Goal: Task Accomplishment & Management: Use online tool/utility

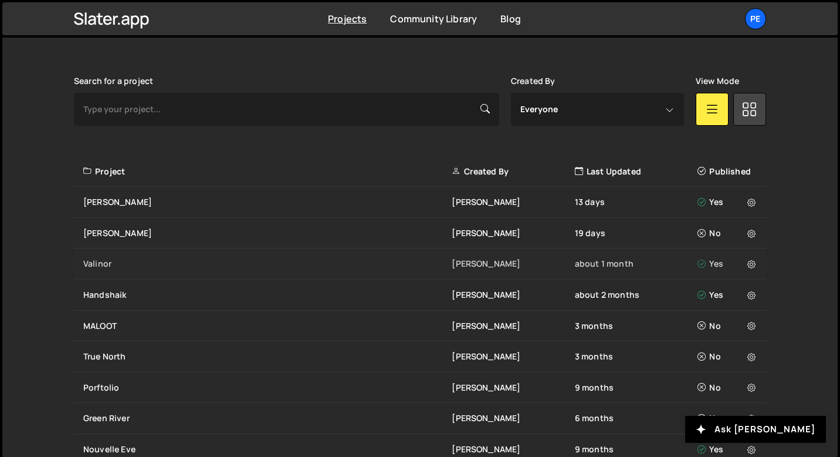
scroll to position [319, 0]
click at [110, 360] on div "True North" at bounding box center [267, 356] width 369 height 12
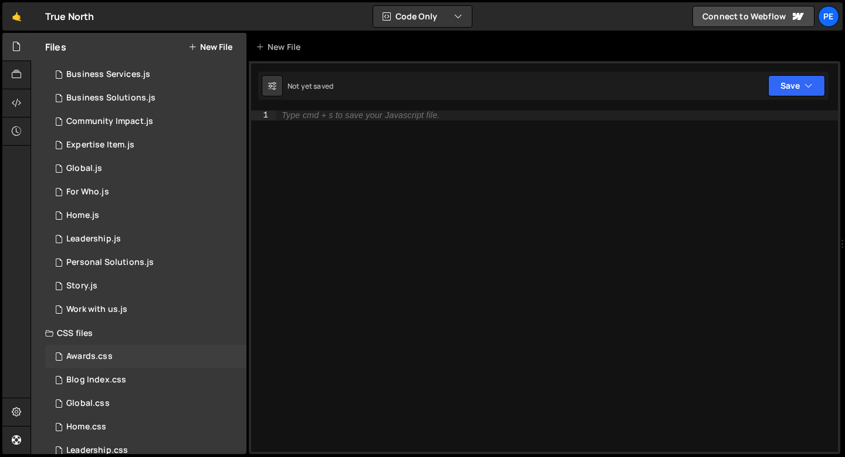
scroll to position [156, 0]
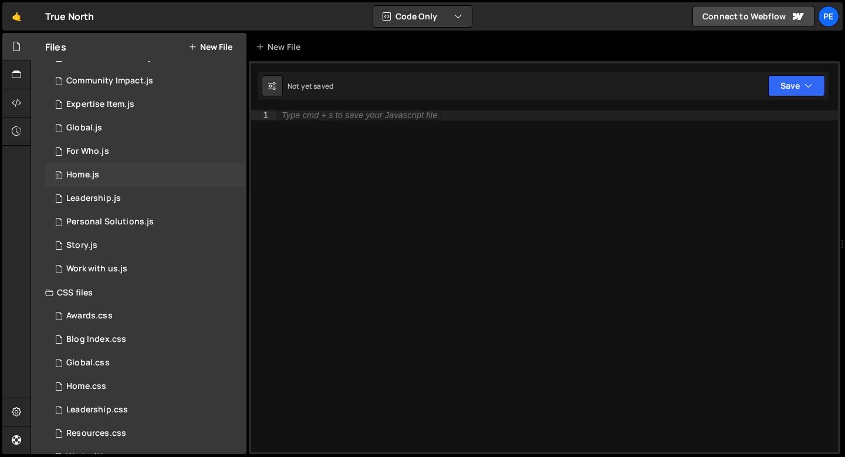
click at [77, 171] on div "Home.js" at bounding box center [82, 175] width 33 height 11
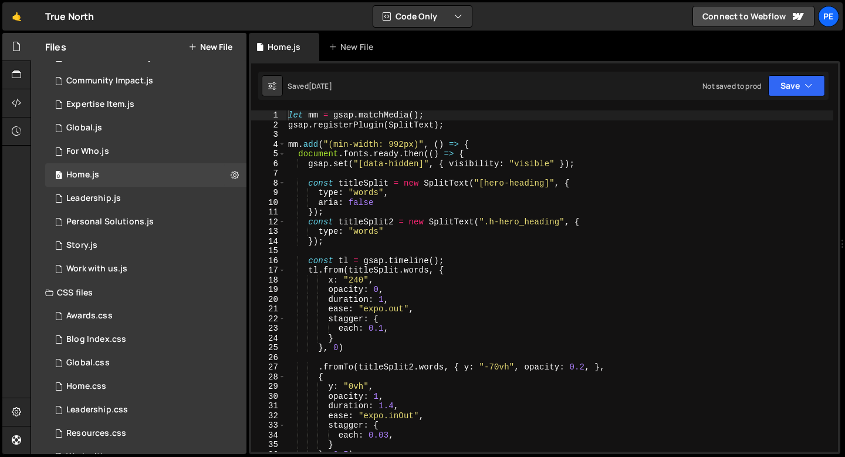
type textarea "gsap.registerPlugin(SplitText);"
click at [443, 123] on div "let mm = gsap . matchMedia ( ) ; gsap . registerPlugin ( SplitText ) ; mm . add…" at bounding box center [560, 290] width 548 height 360
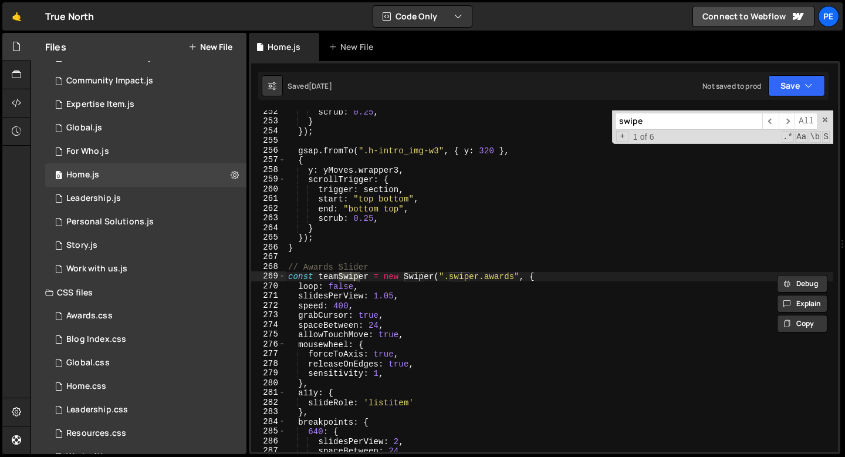
scroll to position [2434, 0]
type input "swiper"
click at [286, 266] on div "scrub : 0.25 , } }) ; gsap . fromTo ( ".h-intro_img-w3" , { y : 320 } , { y : y…" at bounding box center [560, 287] width 548 height 360
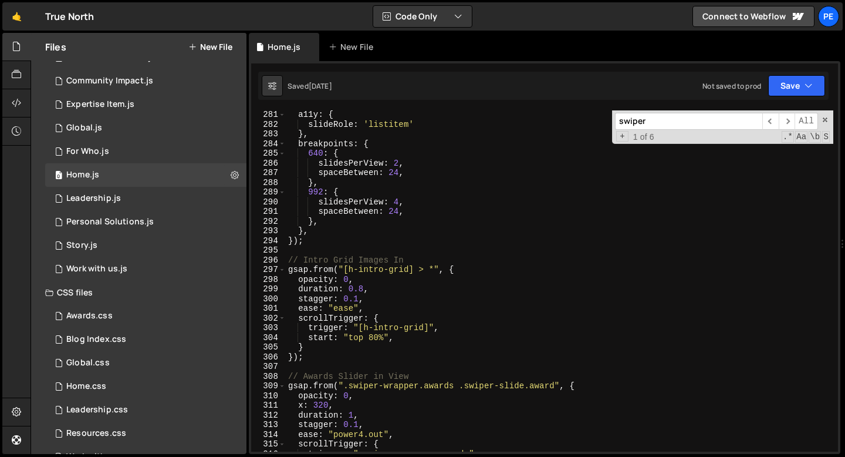
scroll to position [2733, 0]
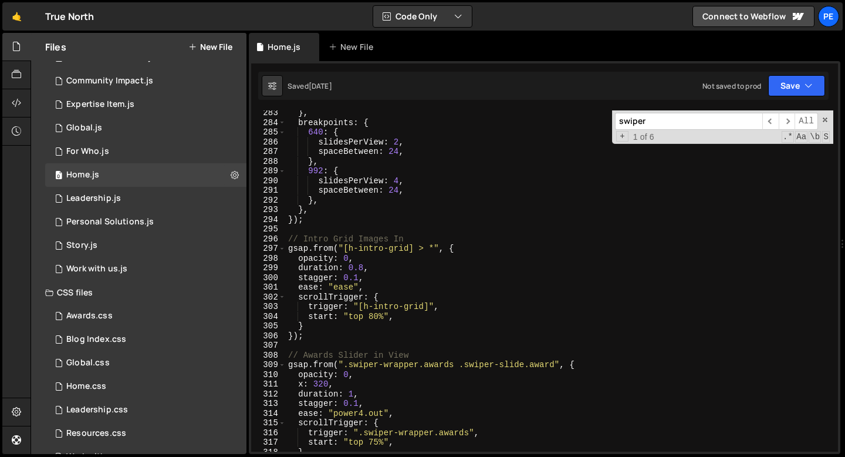
click at [315, 224] on div "} , breakpoints : { 640 : { slidesPerView : 2 , spaceBetween : 24 , } , 992 : {…" at bounding box center [560, 288] width 548 height 360
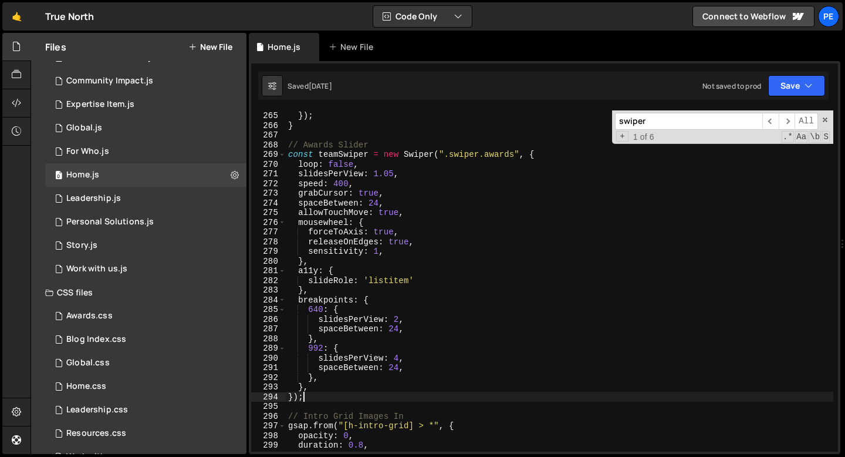
scroll to position [2514, 0]
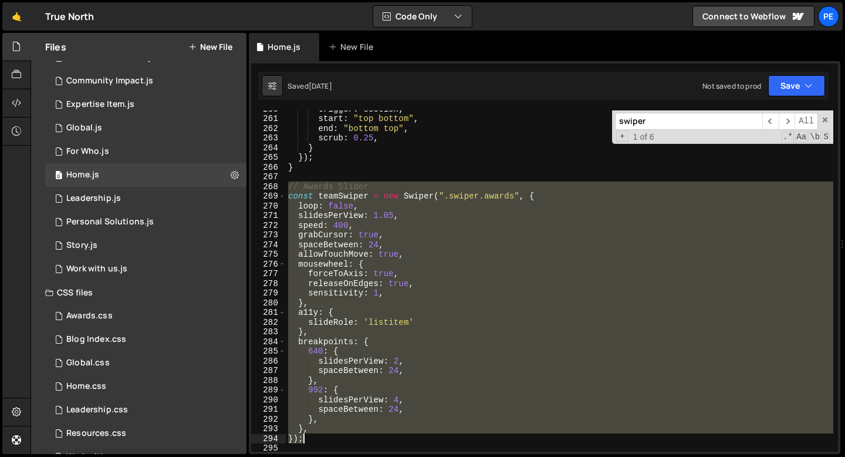
drag, startPoint x: 289, startPoint y: 185, endPoint x: 320, endPoint y: 435, distance: 251.3
click at [320, 435] on div "trigger : section , start : "top bottom" , end : "bottom top" , scrub : 0.25 , …" at bounding box center [560, 284] width 548 height 360
type textarea "}, });"
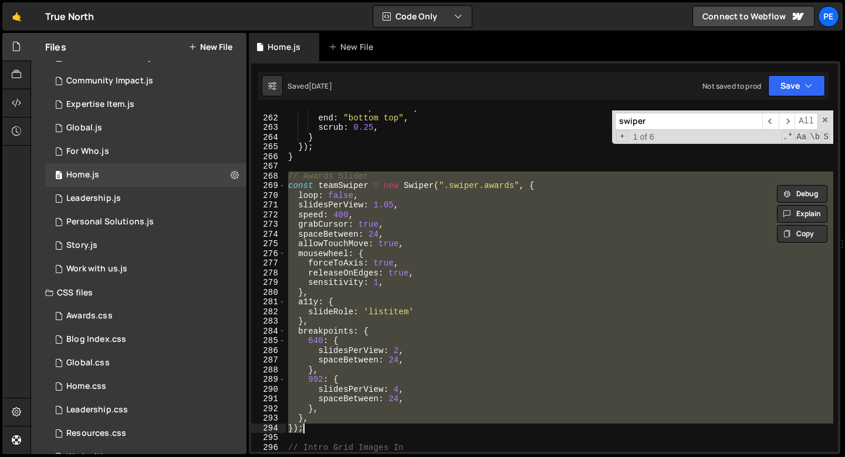
scroll to position [2550, 0]
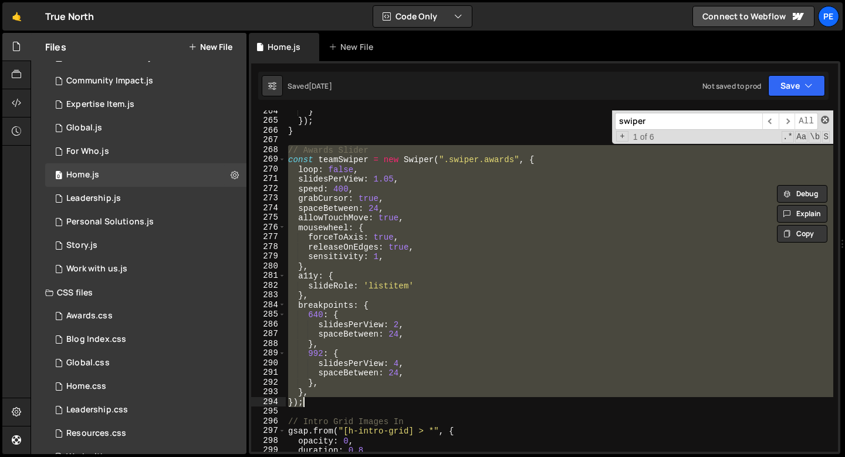
click at [826, 120] on span at bounding box center [825, 120] width 8 height 8
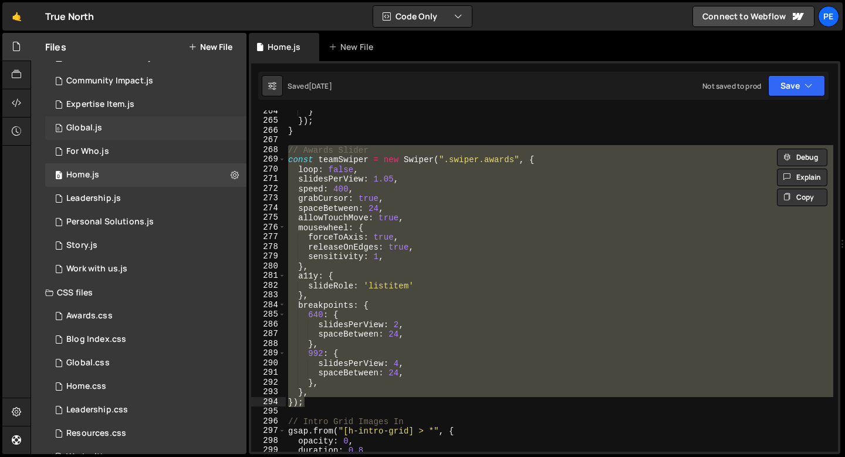
click at [115, 124] on div "0 Global.js 0" at bounding box center [145, 127] width 201 height 23
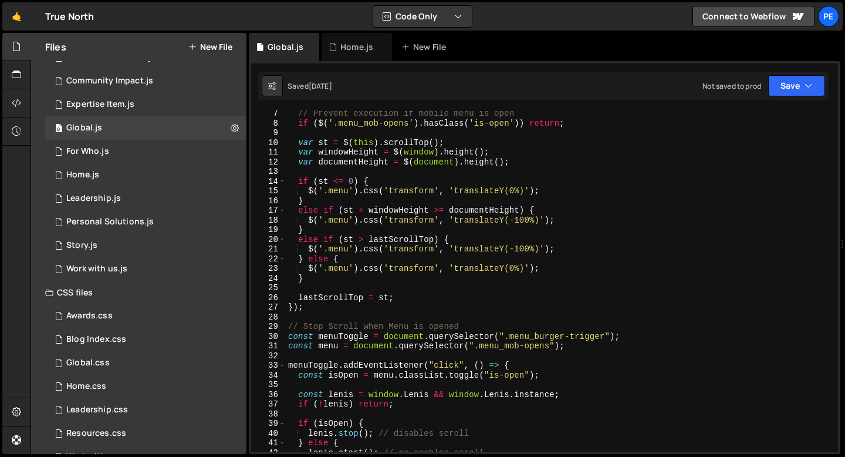
scroll to position [66, 0]
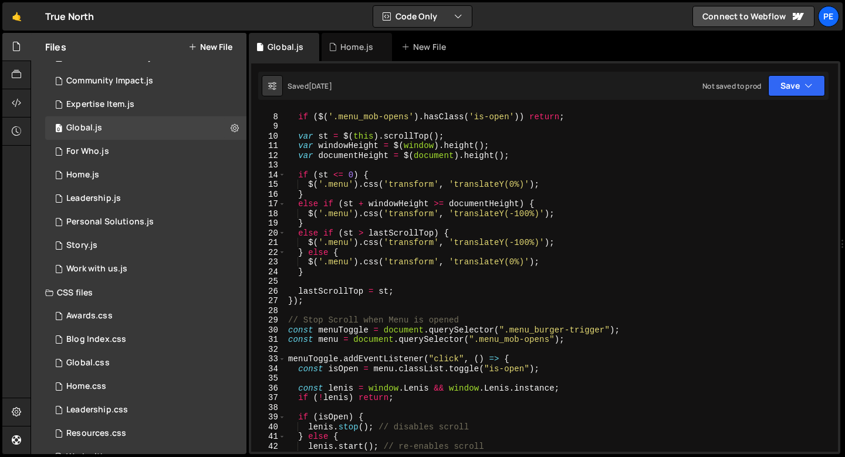
click at [304, 312] on div "// Prevent execution if mobile menu is open if ( $ ( '.menu_mob-opens' ) . hasC…" at bounding box center [560, 282] width 548 height 360
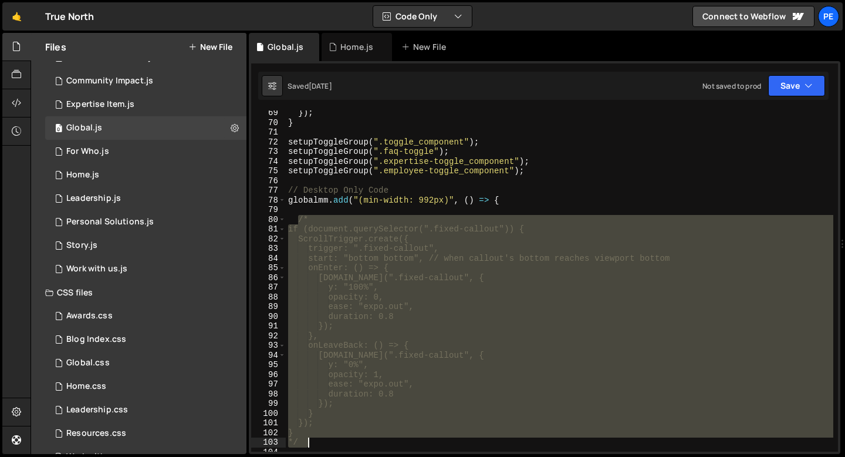
scroll to position [666, 0]
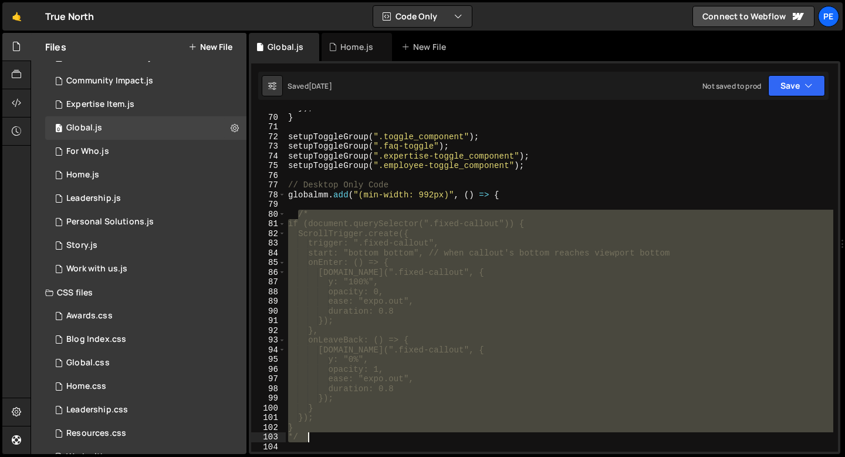
drag, startPoint x: 298, startPoint y: 218, endPoint x: 332, endPoint y: 435, distance: 219.8
click at [332, 434] on div "}) ; } setupToggleGroup ( ".toggle_component" ) ; setupToggleGroup ( ".faq-togg…" at bounding box center [560, 283] width 548 height 360
type textarea "} */"
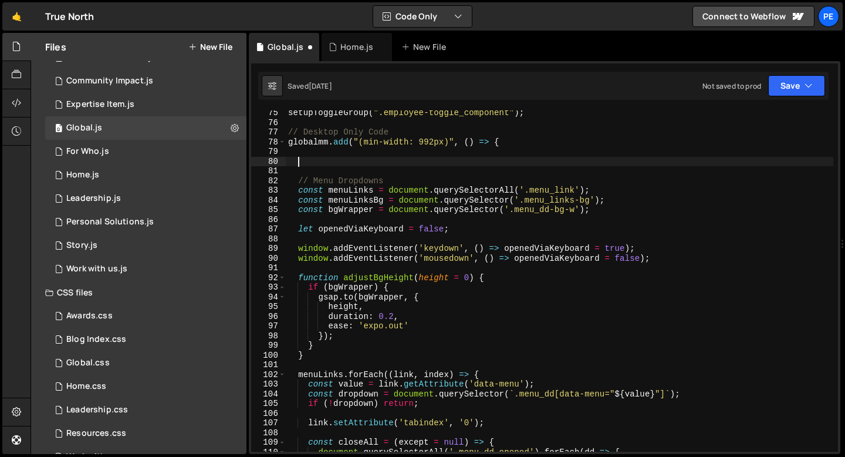
scroll to position [688, 0]
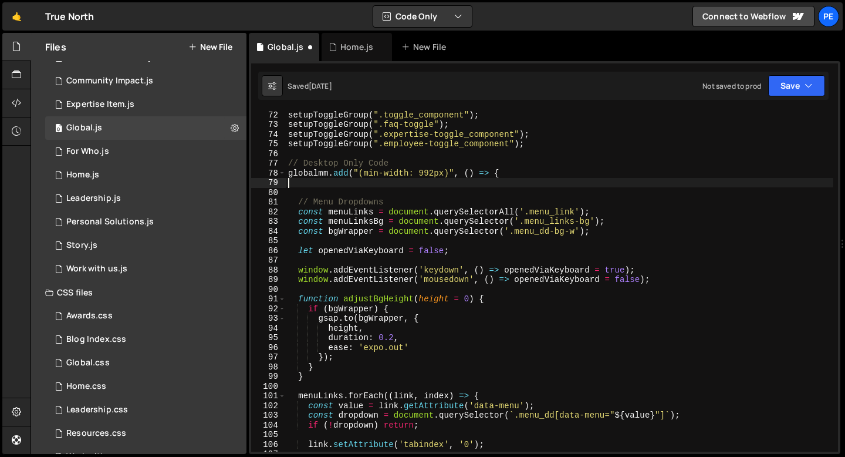
type textarea "globalmm.add("(min-width: 992px)", () => {"
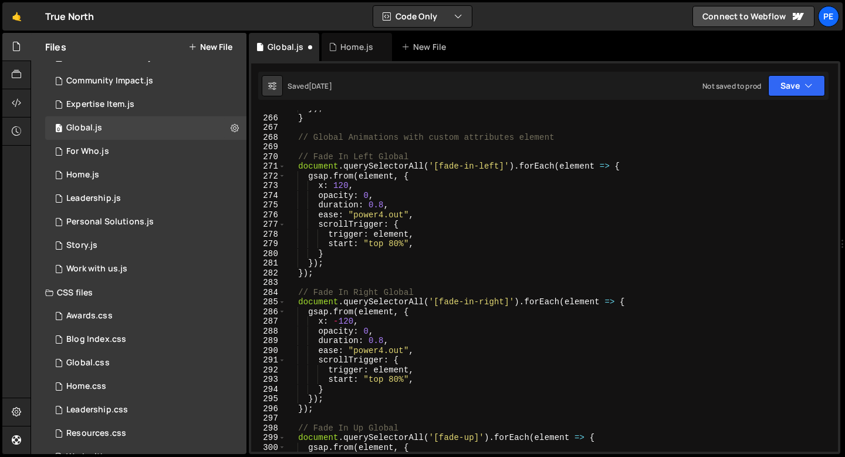
scroll to position [2541, 0]
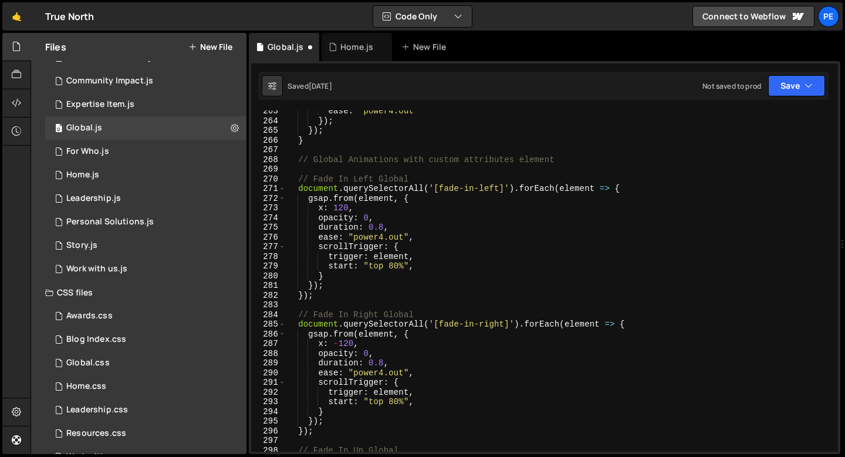
click at [320, 171] on div "ease : "power4.out" }) ; }) ; } // Global Animations with custom attributes ele…" at bounding box center [560, 286] width 548 height 360
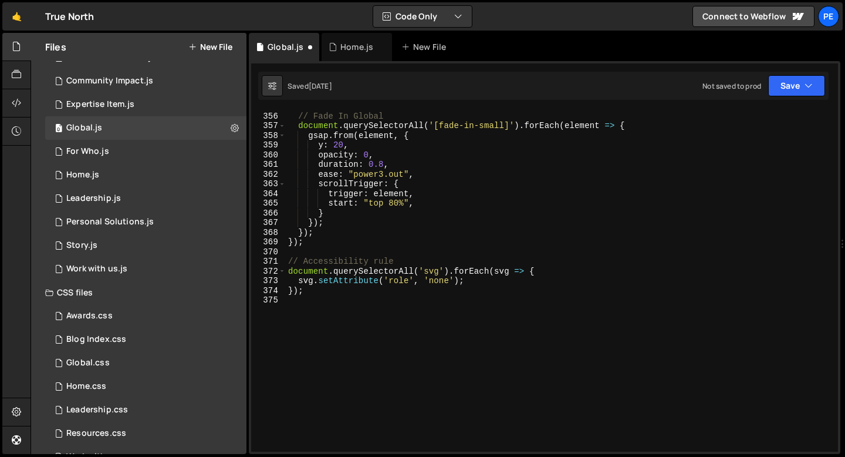
scroll to position [3456, 0]
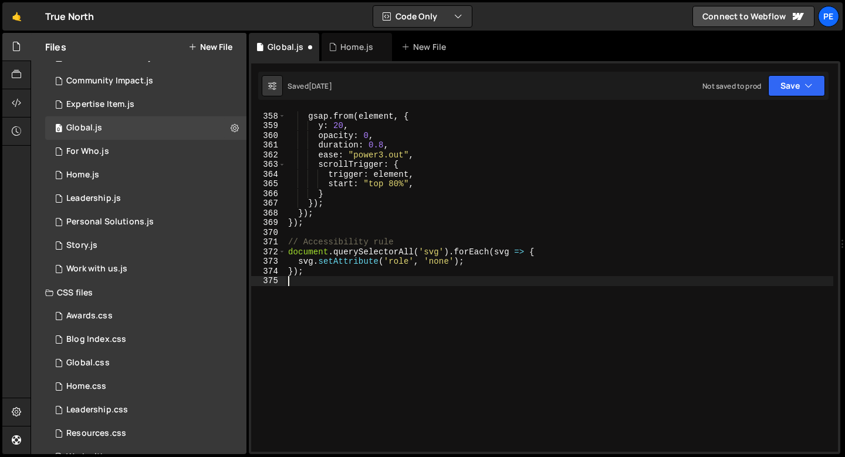
click at [310, 286] on div "document . querySelectorAll ( '[fade-in-small]' ) . forEach ( element => { gsap…" at bounding box center [560, 282] width 548 height 360
type textarea "});"
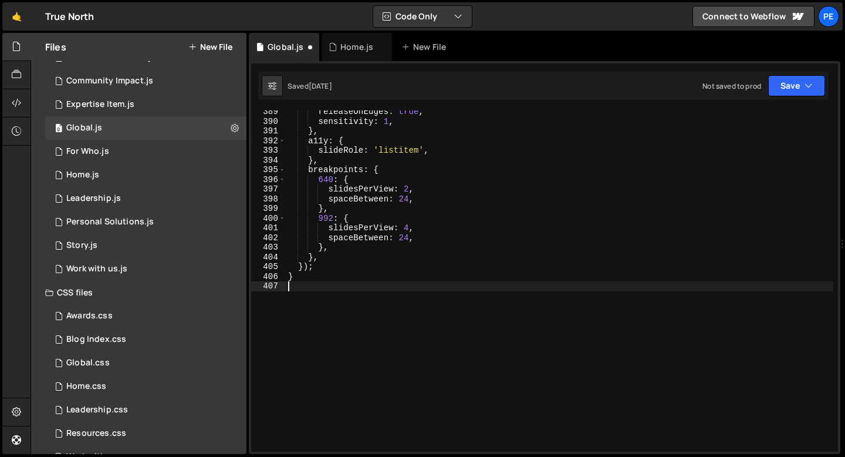
scroll to position [3760, 0]
click at [343, 46] on div "Home.js" at bounding box center [356, 47] width 33 height 12
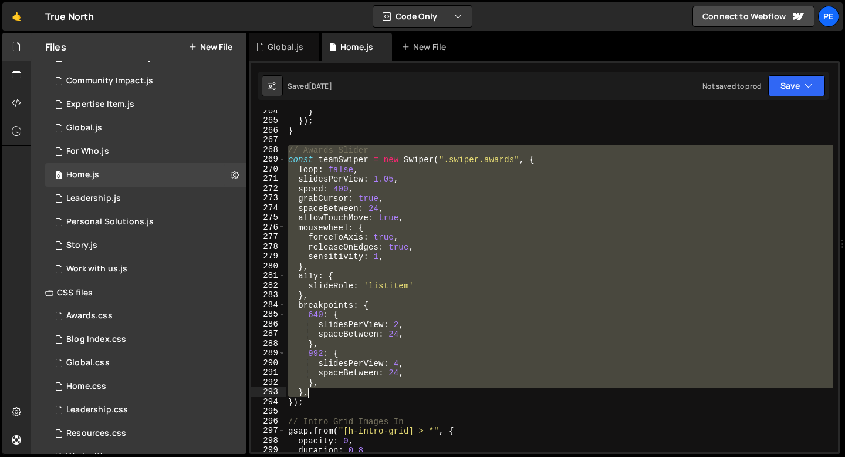
drag, startPoint x: 289, startPoint y: 148, endPoint x: 326, endPoint y: 396, distance: 250.4
click at [326, 396] on div "} }) ; } // Awards Slider const teamSwiper = new Swiper ( ".swiper.awards" , { …" at bounding box center [560, 286] width 548 height 360
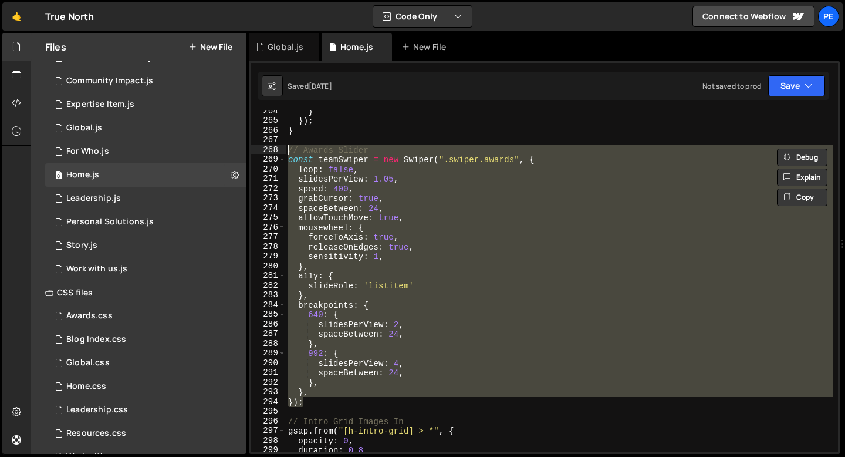
drag, startPoint x: 313, startPoint y: 402, endPoint x: 286, endPoint y: 151, distance: 252.0
click at [287, 151] on div "} }) ; } // Awards Slider const teamSwiper = new Swiper ( ".swiper.awards" , { …" at bounding box center [560, 286] width 548 height 360
type textarea "// Awards Slider const teamSwiper = new Swiper(".swiper.awards", {"
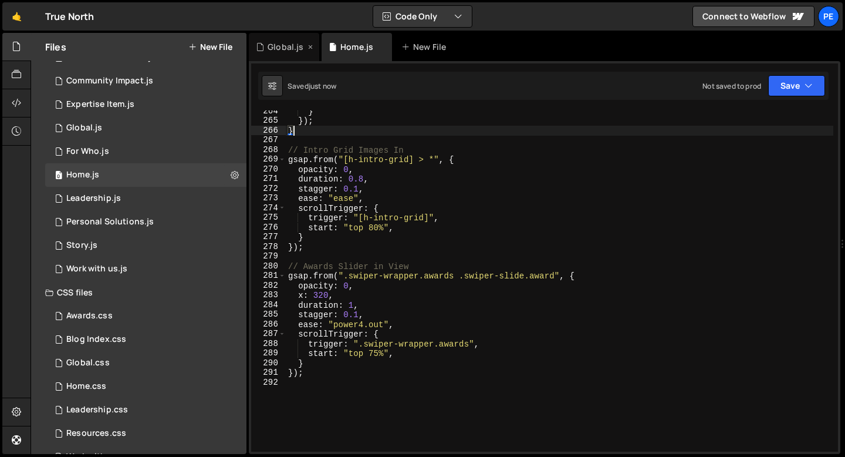
click at [278, 45] on div "Global.js" at bounding box center [286, 47] width 36 height 12
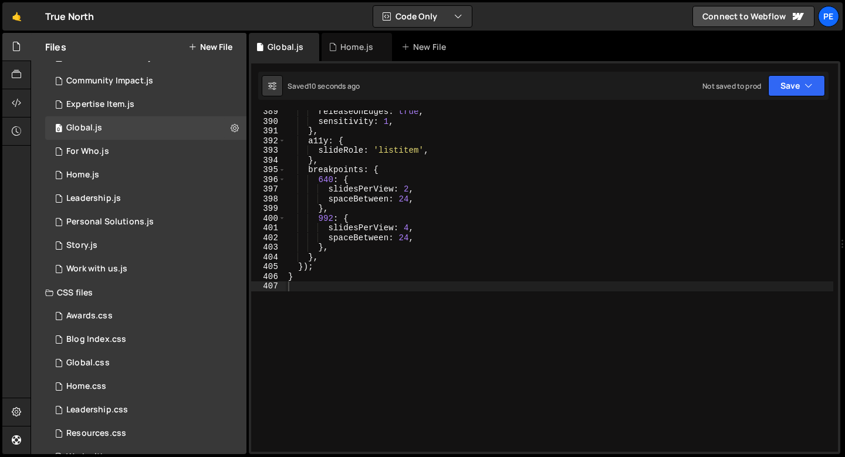
click at [322, 288] on div "releaseOnEdges : true , sensitivity : 1 , } , a11y : { slideRole : 'listitem' ,…" at bounding box center [560, 287] width 548 height 360
click at [354, 55] on div "Home.js" at bounding box center [357, 47] width 70 height 28
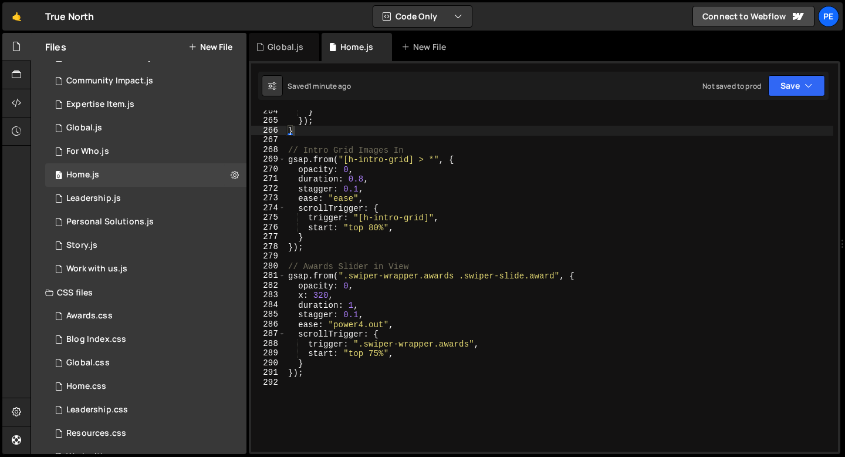
click at [289, 267] on div "} }) ; } // Intro Grid Images In gsap . from ( "[h-intro-grid] > *" , { opacity…" at bounding box center [560, 286] width 548 height 360
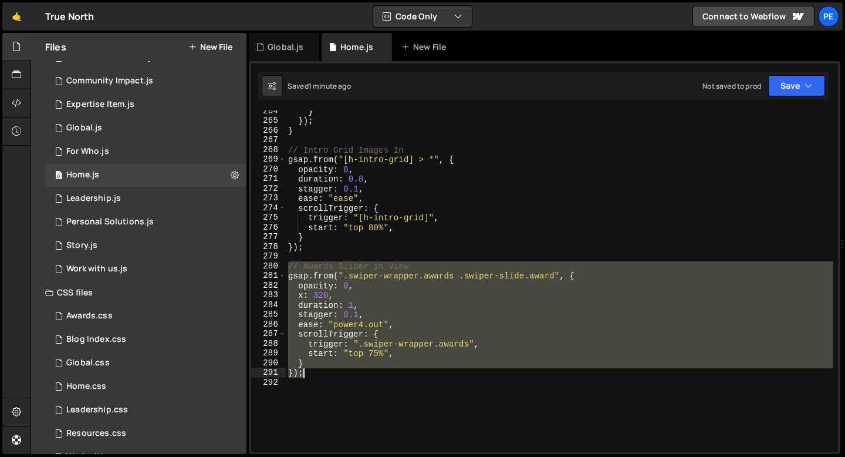
drag, startPoint x: 289, startPoint y: 266, endPoint x: 313, endPoint y: 374, distance: 110.6
click at [313, 376] on div "} }) ; } // Intro Grid Images In gsap . from ( "[h-intro-grid] > *" , { opacity…" at bounding box center [560, 286] width 548 height 360
click at [296, 265] on div "} }) ; } // Intro Grid Images In gsap . from ( "[h-intro-grid] > *" , { opacity…" at bounding box center [560, 280] width 548 height 341
drag, startPoint x: 289, startPoint y: 266, endPoint x: 317, endPoint y: 369, distance: 107.1
click at [317, 370] on div "} }) ; } // Intro Grid Images In gsap . from ( "[h-intro-grid] > *" , { opacity…" at bounding box center [560, 286] width 548 height 360
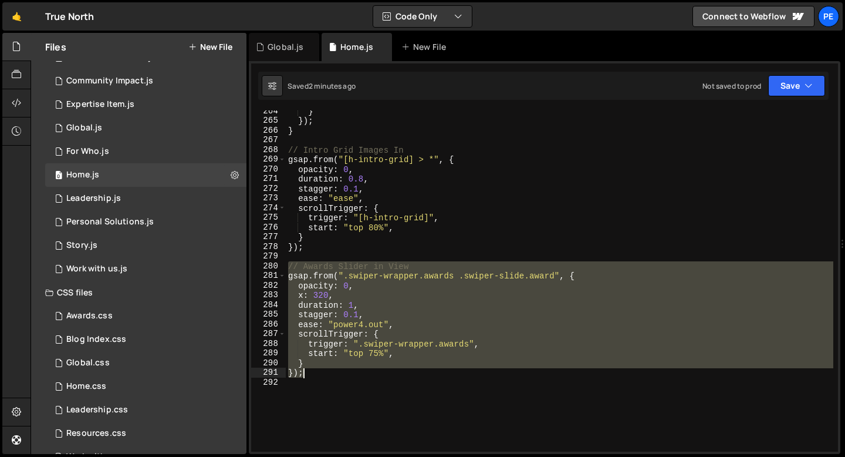
type textarea "} });"
click at [282, 46] on div "Global.js" at bounding box center [286, 47] width 36 height 12
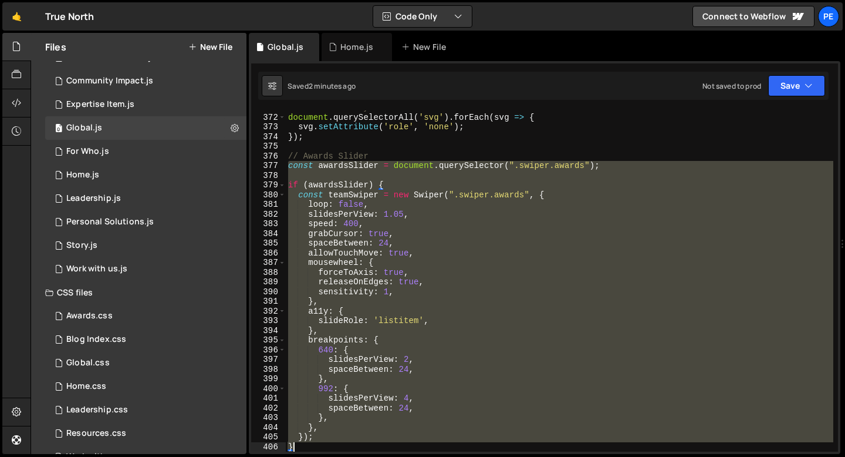
scroll to position [3600, 0]
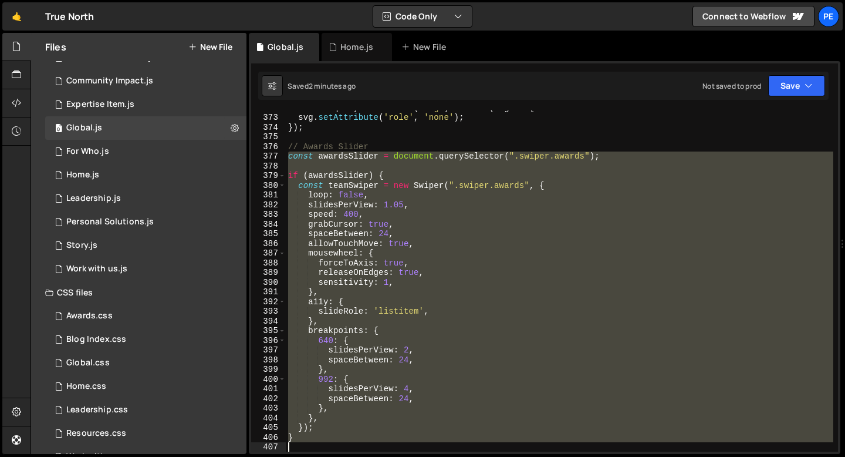
drag, startPoint x: 289, startPoint y: 188, endPoint x: 335, endPoint y: 454, distance: 269.8
click at [335, 456] on div "Hold on a sec... Are you certain you wish to leave this page? Any changes you'v…" at bounding box center [422, 228] width 845 height 457
type textarea "}"
paste textarea
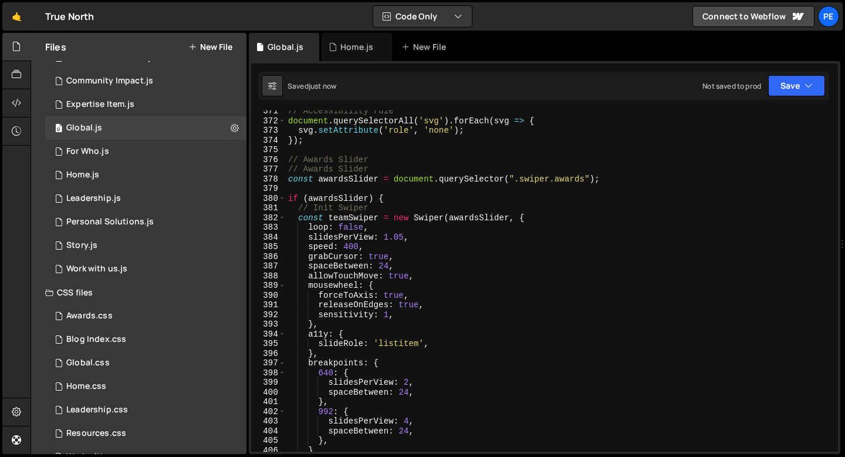
scroll to position [3557, 0]
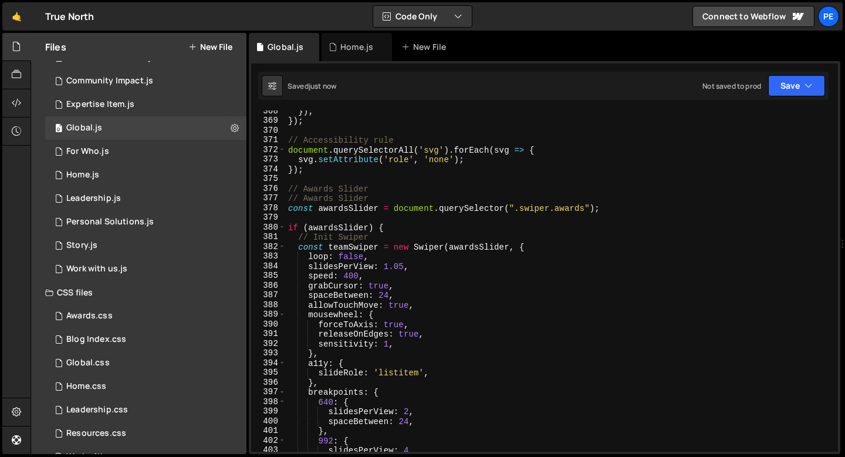
click at [351, 196] on div "}) ; }) ; // Accessibility rule document . querySelectorAll ( 'svg' ) . forEach…" at bounding box center [560, 286] width 548 height 360
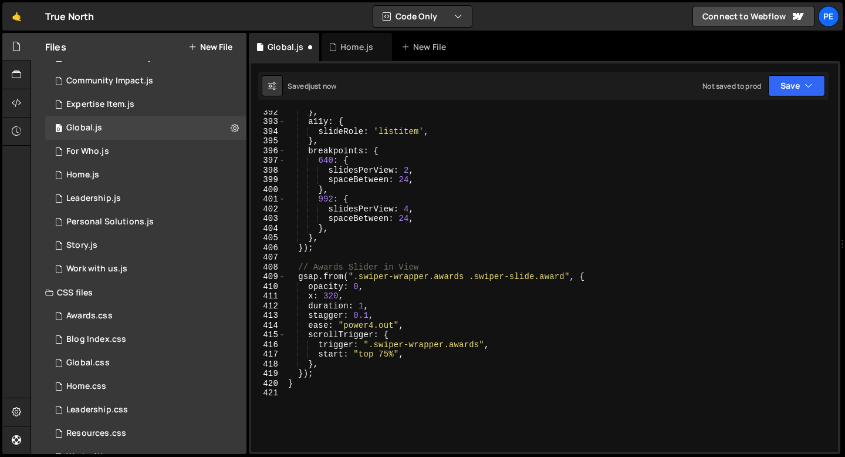
scroll to position [3789, 0]
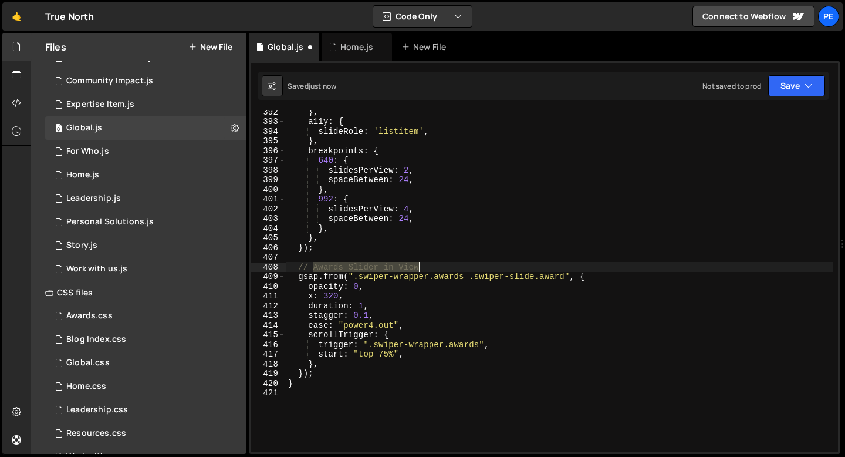
drag, startPoint x: 315, startPoint y: 266, endPoint x: 428, endPoint y: 265, distance: 113.8
click at [428, 265] on div "} , a11y : { slideRole : 'listitem' , } , breakpoints : { 640 : { slidesPerView…" at bounding box center [560, 287] width 548 height 360
type textarea "// Animate Slides"
click at [310, 48] on icon at bounding box center [310, 47] width 8 height 12
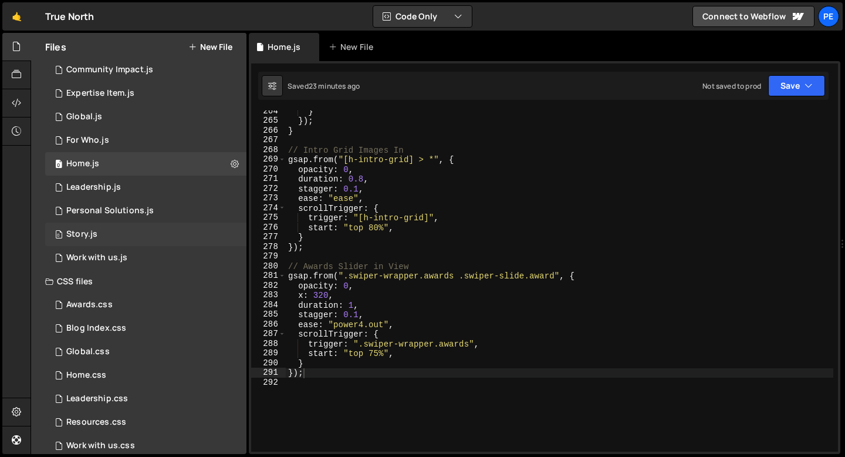
scroll to position [183, 0]
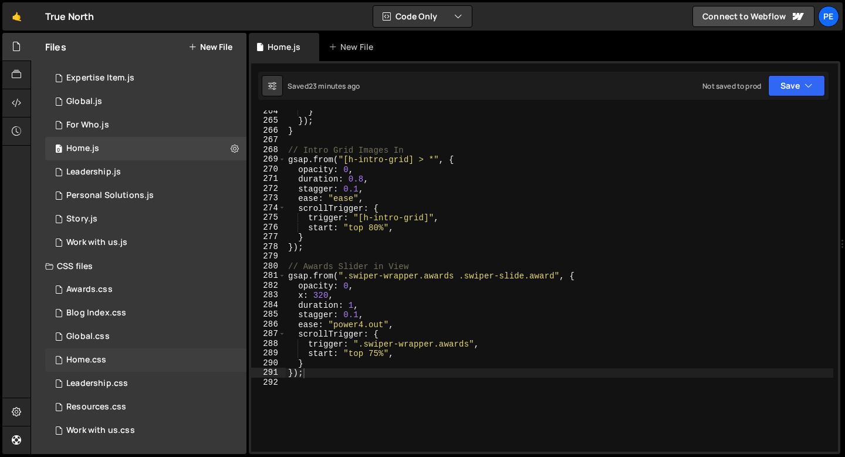
click at [85, 364] on div "Home.css" at bounding box center [86, 359] width 40 height 11
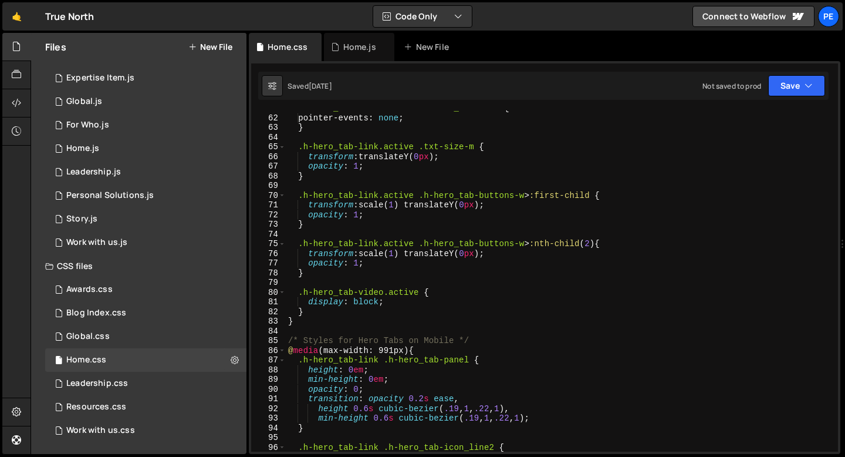
scroll to position [623, 0]
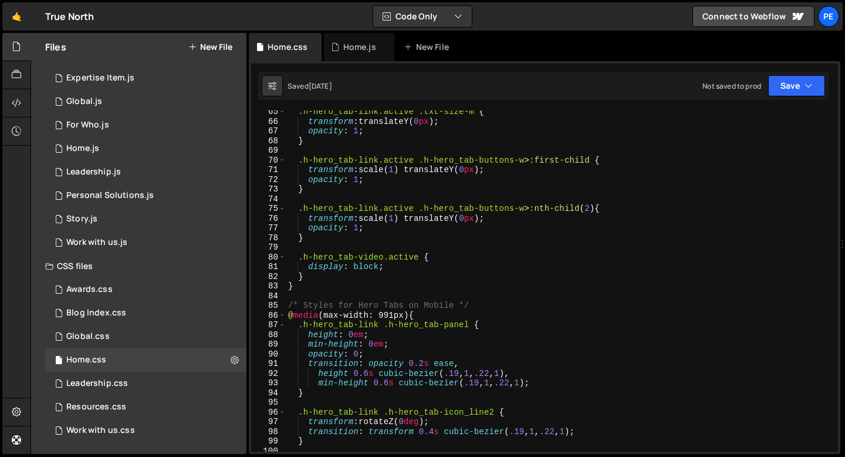
type textarea "}"
click at [315, 279] on div ".h-hero_tab-link.active .txt-size-m { transform : translateY( 0 px ) ; opacity …" at bounding box center [560, 287] width 548 height 360
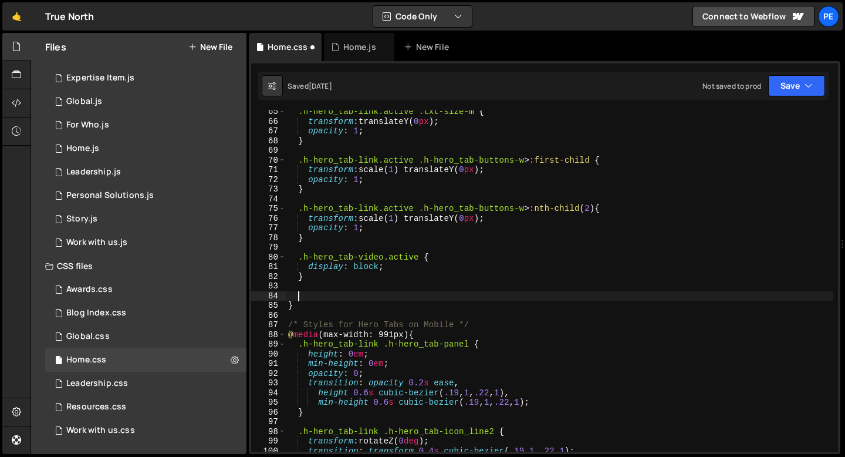
paste textarea "}"
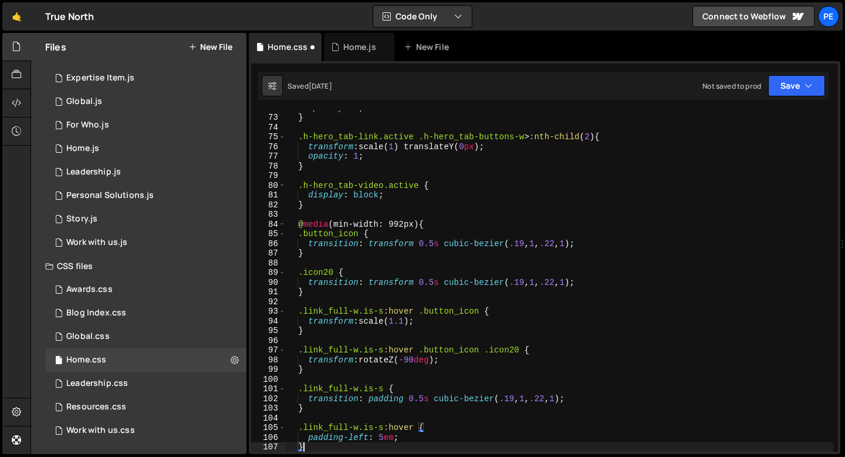
click at [438, 223] on div "opacity : 1 ; } .h-hero_tab-link.active .h-hero_tab-buttons-w > :nth-child ( 2 …" at bounding box center [560, 283] width 548 height 360
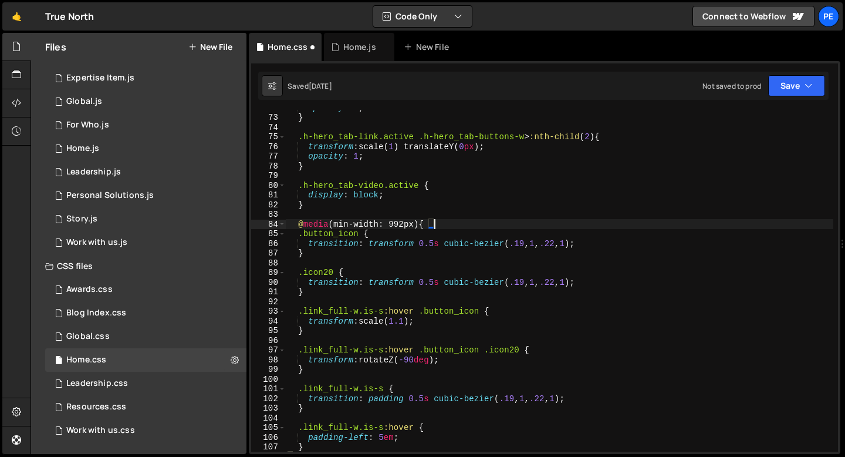
click at [438, 223] on div "opacity : 1 ; } .h-hero_tab-link.active .h-hero_tab-buttons-w > :nth-child ( 2 …" at bounding box center [560, 283] width 548 height 360
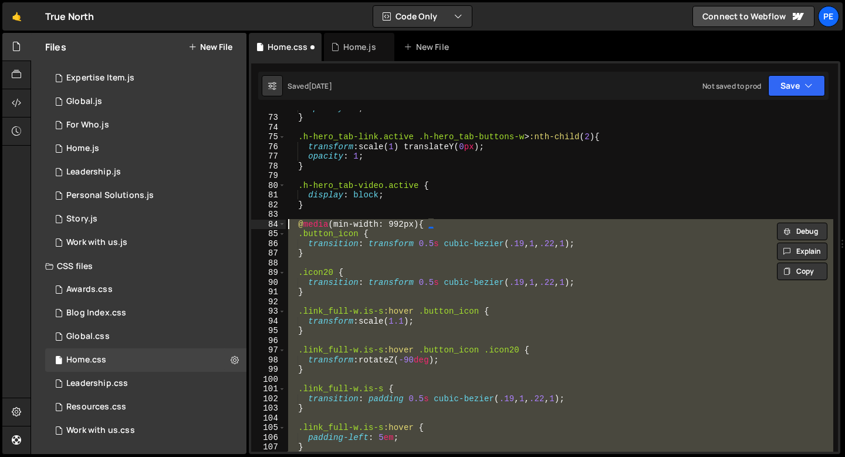
click at [438, 223] on div "opacity : 1 ; } .h-hero_tab-link.active .h-hero_tab-buttons-w > :nth-child ( 2 …" at bounding box center [560, 283] width 548 height 360
click at [434, 223] on div "opacity : 1 ; } .h-hero_tab-link.active .h-hero_tab-buttons-w > :nth-child ( 2 …" at bounding box center [560, 280] width 548 height 341
type textarea "@media (min-width: 992px) {"
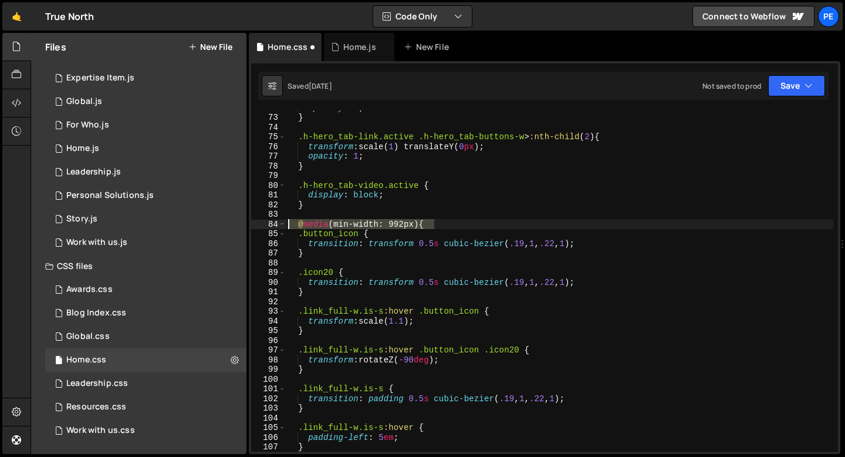
drag, startPoint x: 434, startPoint y: 223, endPoint x: 274, endPoint y: 219, distance: 160.2
click at [274, 219] on div "@media (min-width: 992px) { 72 73 74 75 76 77 78 79 80 81 82 83 84 85 86 87 88 …" at bounding box center [544, 280] width 587 height 341
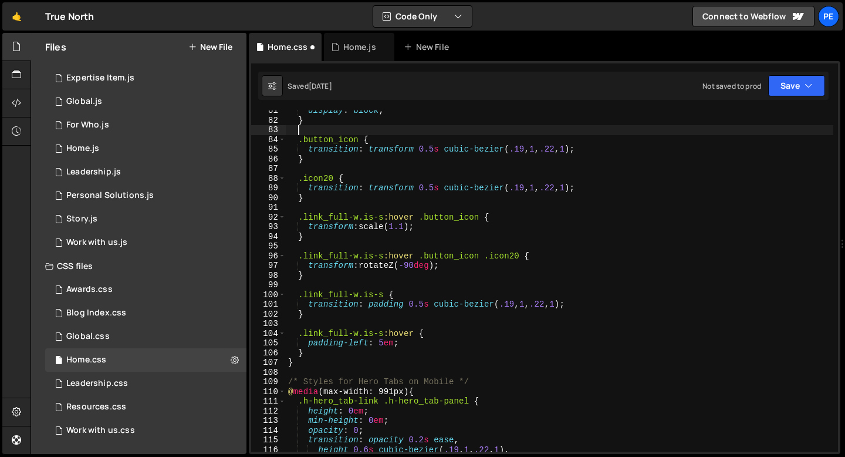
scroll to position [782, 0]
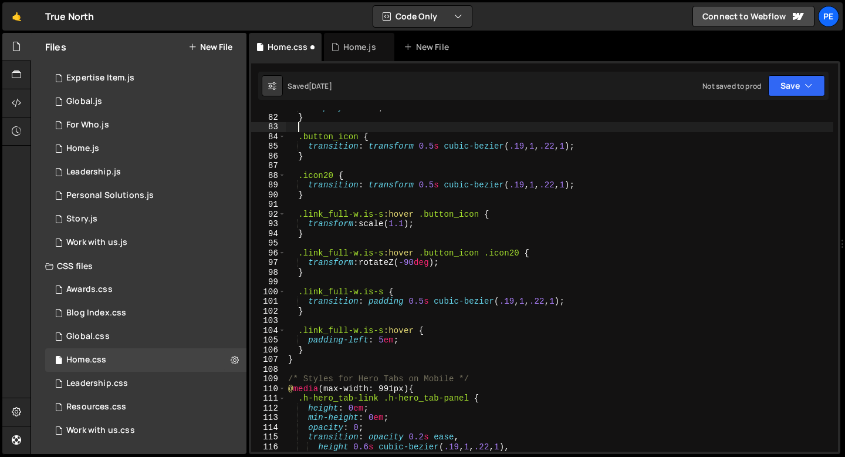
click at [310, 349] on div "display : block ; } .button_icon { transition : transform 0.5 s cubic-bezier ( …" at bounding box center [560, 283] width 548 height 360
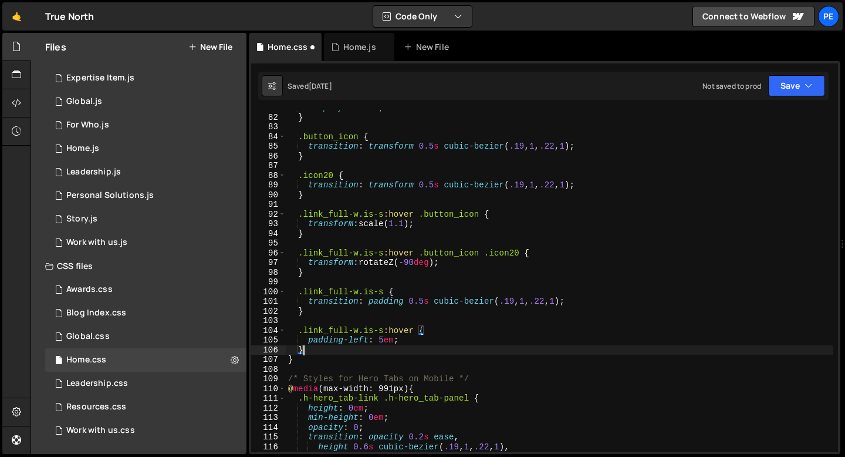
click at [298, 354] on div "display : block ; } .button_icon { transition : transform 0.5 s cubic-bezier ( …" at bounding box center [560, 283] width 548 height 360
click at [296, 357] on div "display : block ; } .button_icon { transition : transform 0.5 s cubic-bezier ( …" at bounding box center [560, 283] width 548 height 360
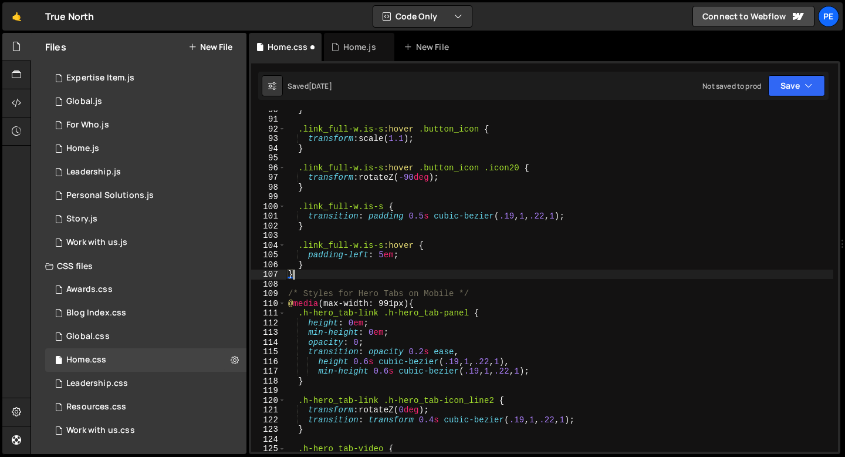
scroll to position [867, 0]
click at [307, 265] on div "} .link_full-w.is-s :hover .button_icon { transform : scale( 1.1 ) ; } .link_fu…" at bounding box center [560, 284] width 548 height 360
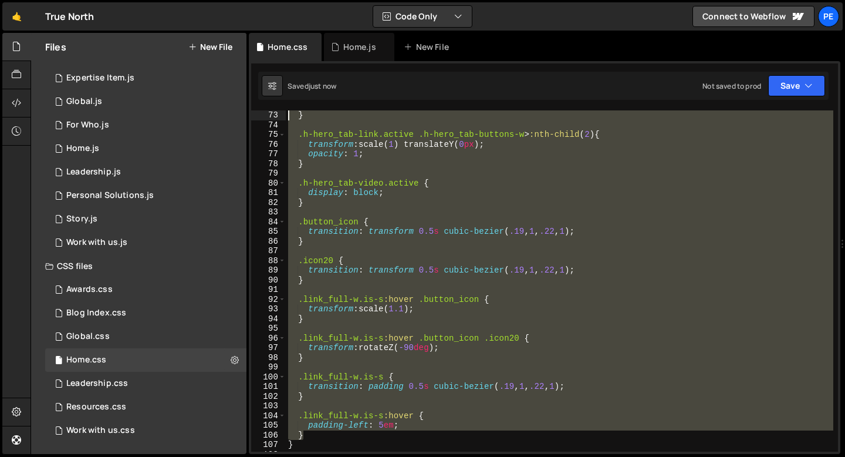
scroll to position [697, 0]
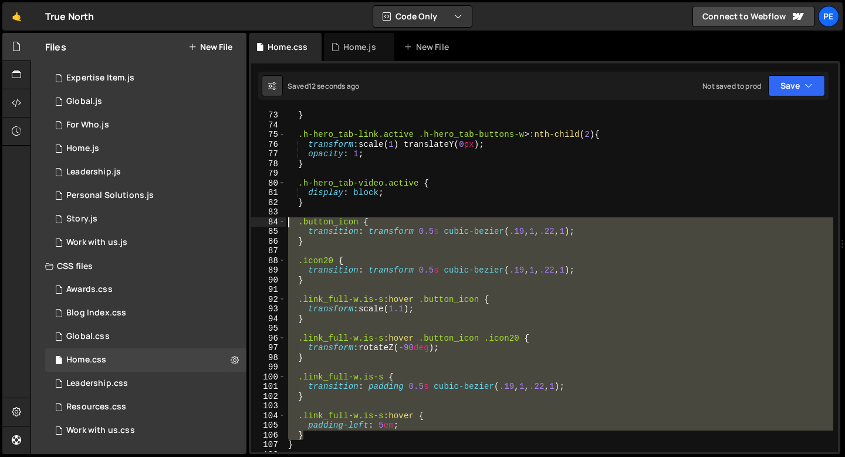
drag, startPoint x: 307, startPoint y: 264, endPoint x: 263, endPoint y: 216, distance: 65.6
click at [263, 217] on div "} 73 74 75 76 77 78 79 80 81 82 83 84 85 86 87 88 89 90 91 92 93 94 95 96 97 98…" at bounding box center [544, 280] width 587 height 341
type textarea ".button_icon {"
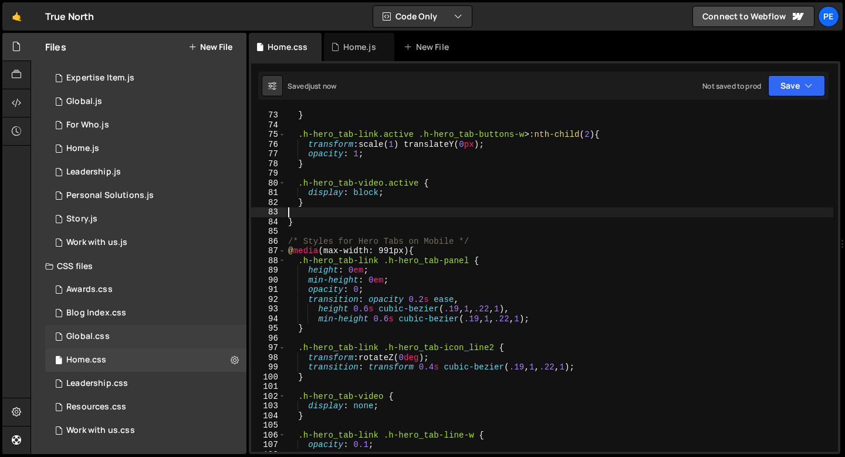
click at [140, 338] on div "Global.css 0" at bounding box center [145, 336] width 201 height 23
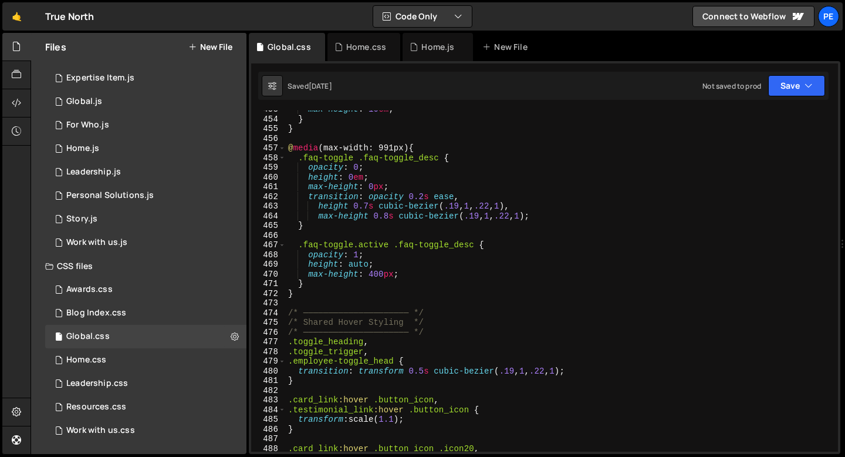
scroll to position [4487, 0]
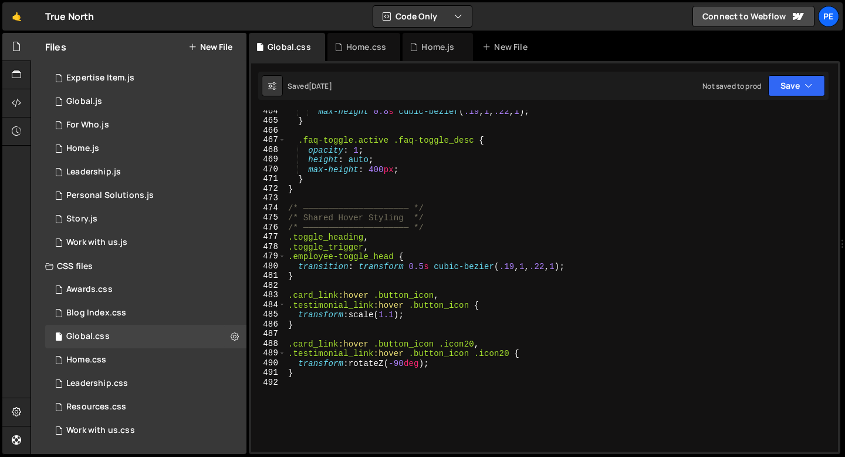
click at [298, 385] on div "max-height 0.8 s cubic-bezier ( .19 , 1 , .22 , 1 ) ; } .faq-toggle.active .faq…" at bounding box center [560, 286] width 548 height 360
paste textarea "}"
type textarea "}"
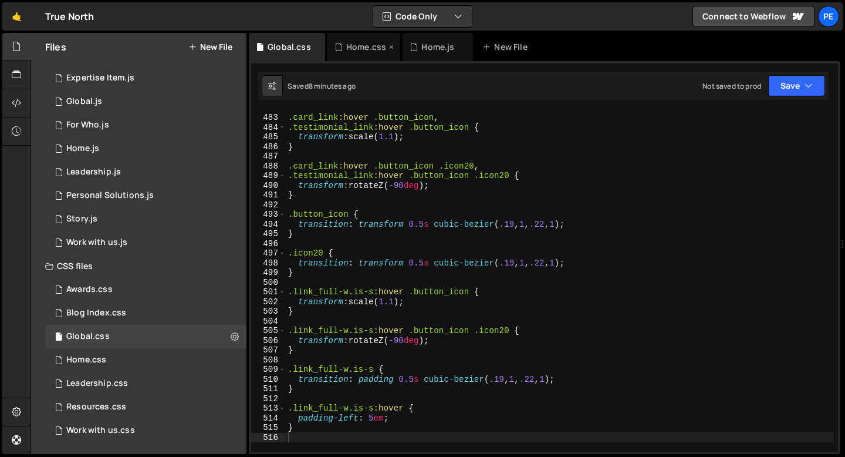
click at [388, 48] on icon at bounding box center [391, 47] width 8 height 12
click at [0, 0] on icon at bounding box center [0, 0] width 0 height 0
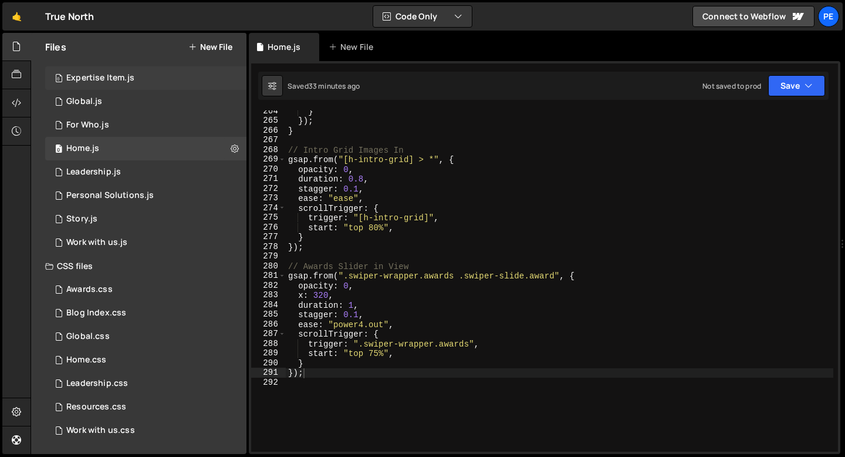
click at [132, 85] on div "0 Expertise Item.js 0" at bounding box center [145, 77] width 201 height 23
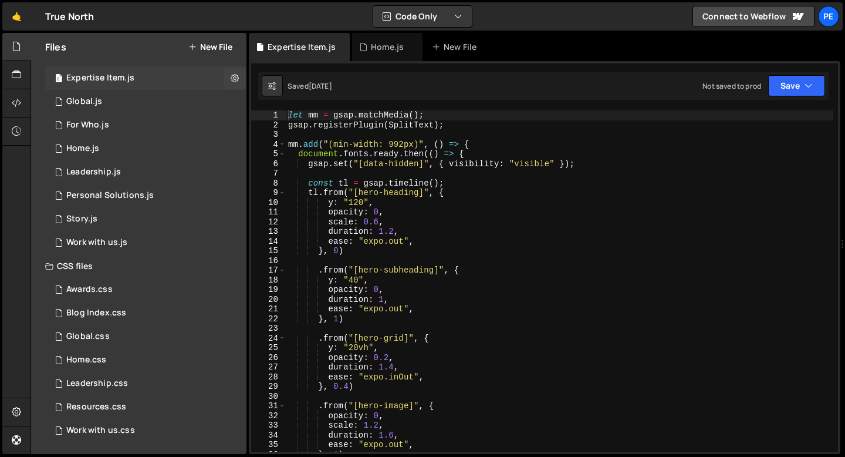
scroll to position [0, 0]
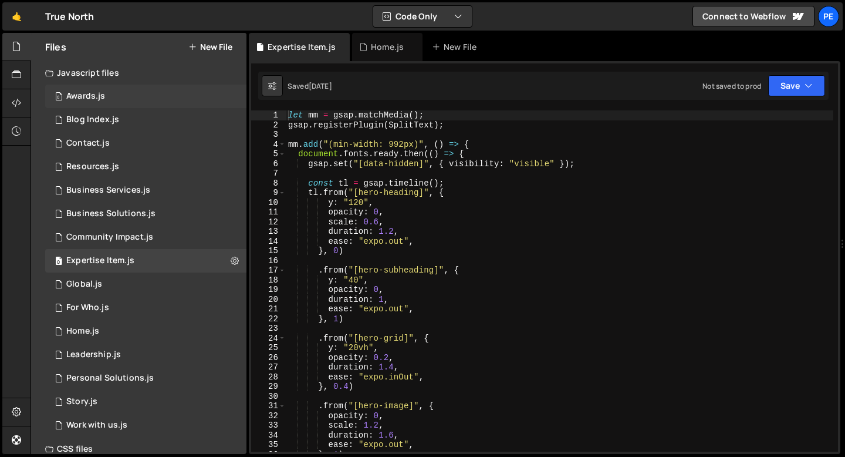
click at [121, 99] on div "0 Awards.js 0" at bounding box center [145, 96] width 201 height 23
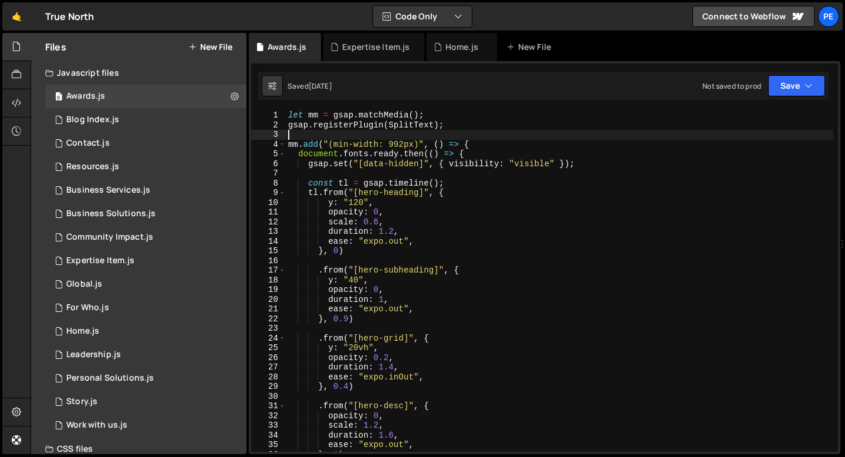
click at [512, 131] on div "let mm = gsap . matchMedia ( ) ; gsap . registerPlugin ( SplitText ) ; mm . add…" at bounding box center [560, 290] width 548 height 360
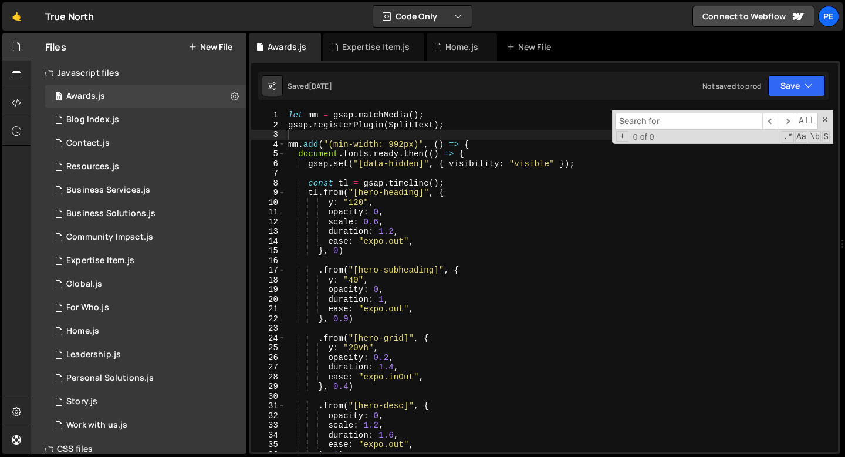
type input "w"
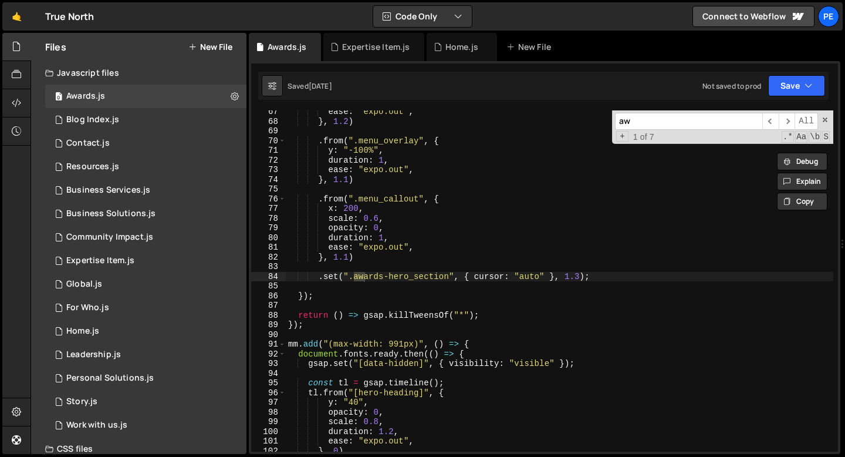
scroll to position [643, 0]
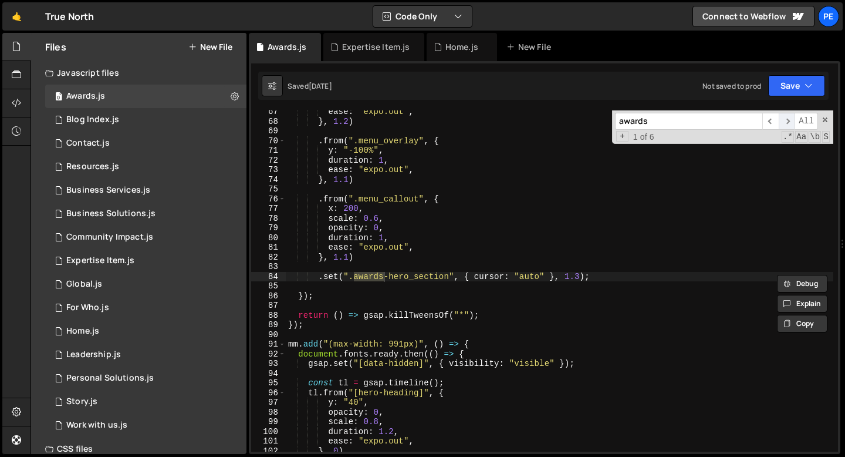
type input "awards"
click at [786, 119] on span "​" at bounding box center [787, 121] width 16 height 17
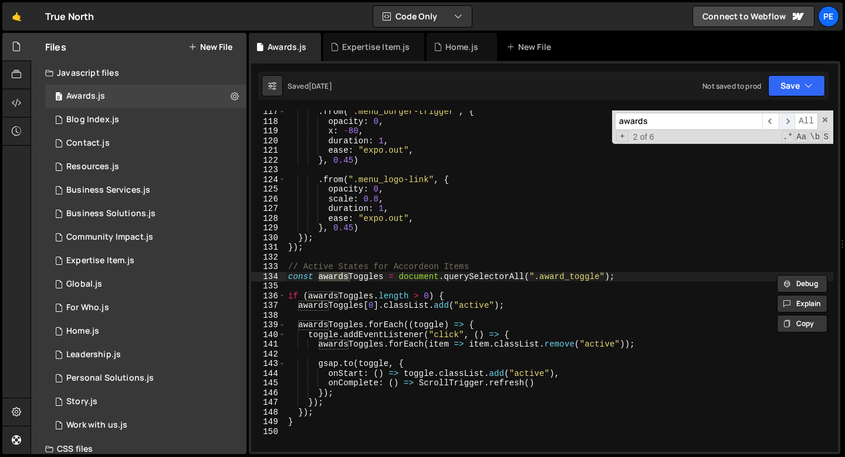
scroll to position [1127, 0]
click at [787, 119] on span "​" at bounding box center [787, 121] width 16 height 17
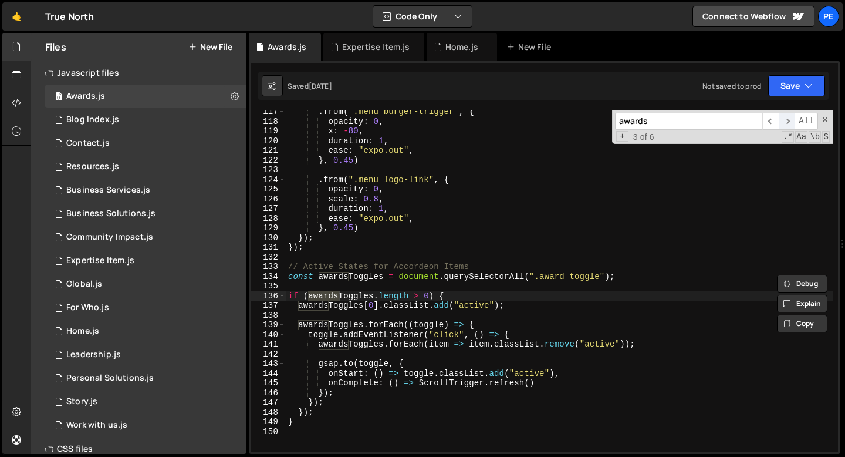
click at [787, 119] on span "​" at bounding box center [787, 121] width 16 height 17
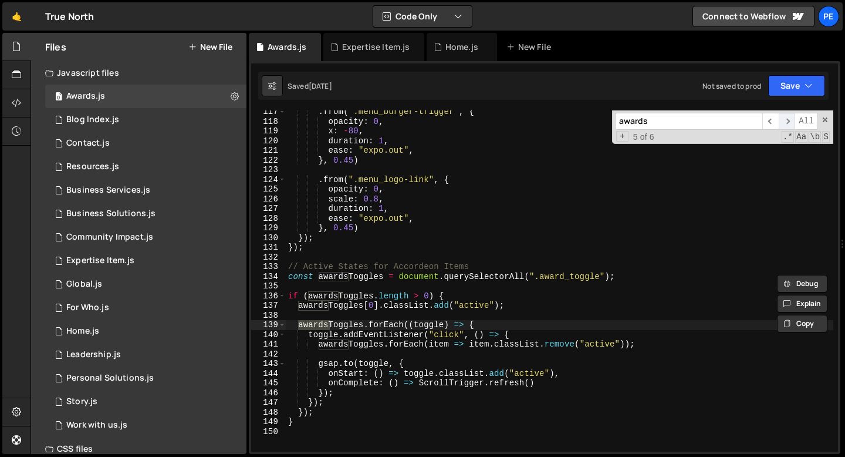
click at [787, 119] on span "​" at bounding box center [787, 121] width 16 height 17
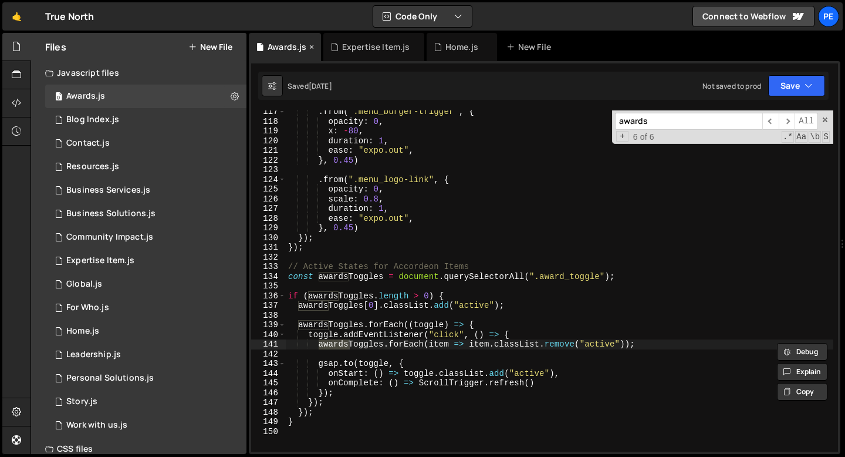
click at [312, 46] on icon at bounding box center [311, 47] width 8 height 12
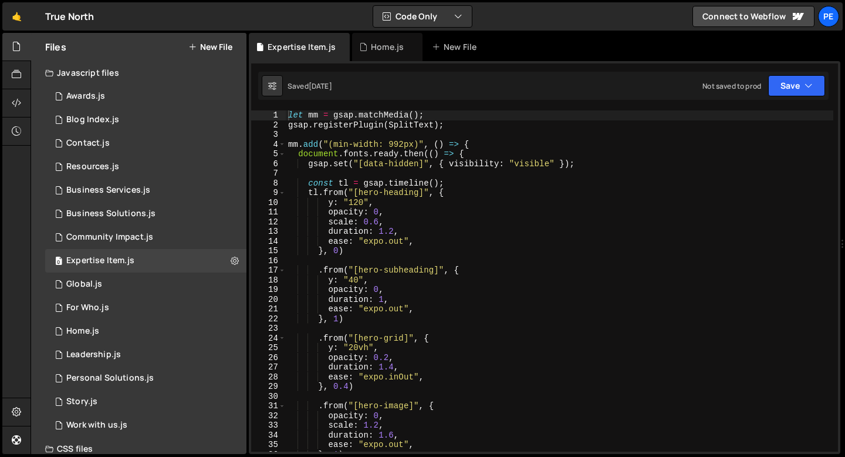
type textarea "let mm = gsap.matchMedia();"
click at [456, 119] on div "let mm = gsap . matchMedia ( ) ; gsap . registerPlugin ( SplitText ) ; mm . add…" at bounding box center [560, 290] width 548 height 360
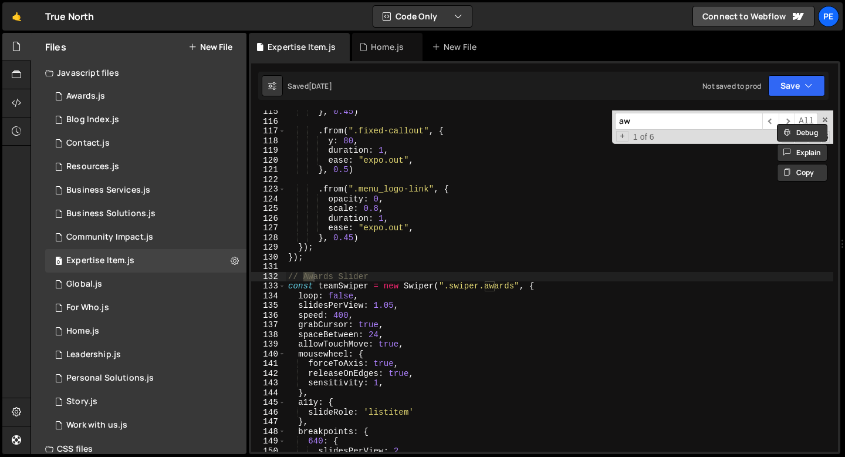
scroll to position [1107, 0]
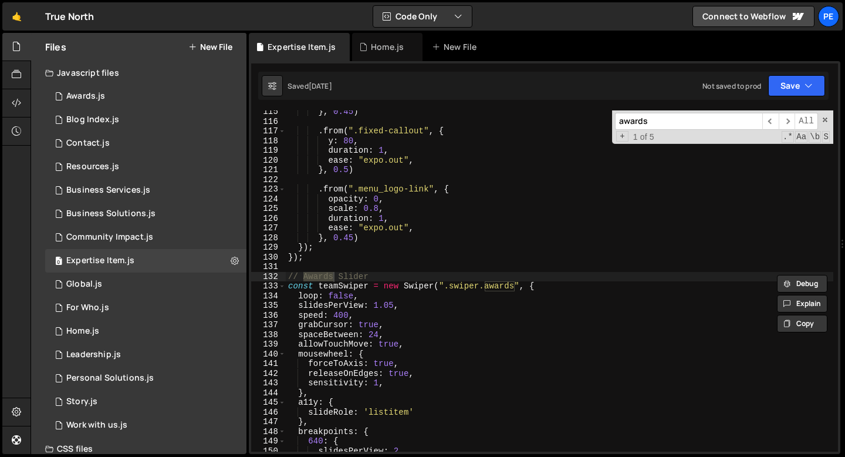
type input "awards"
click at [289, 279] on div "} , 0.45 ) . from ( ".fixed-callout" , { y : 80 , duration : 1 , ease : "expo.o…" at bounding box center [560, 287] width 548 height 360
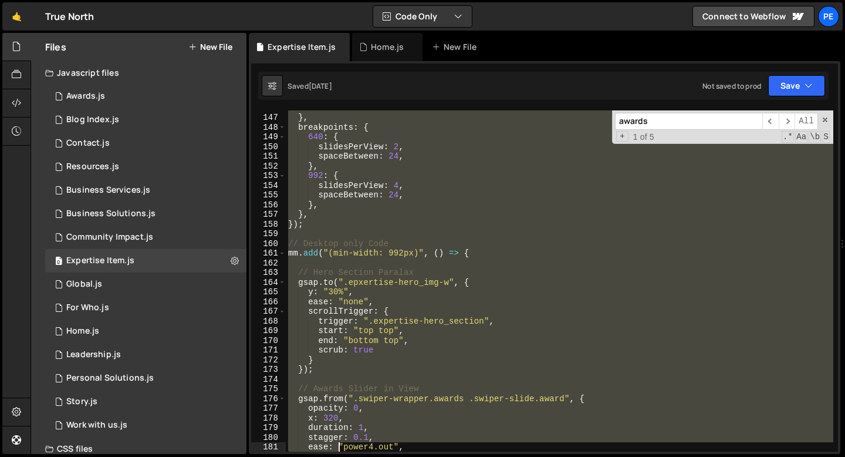
scroll to position [1411, 0]
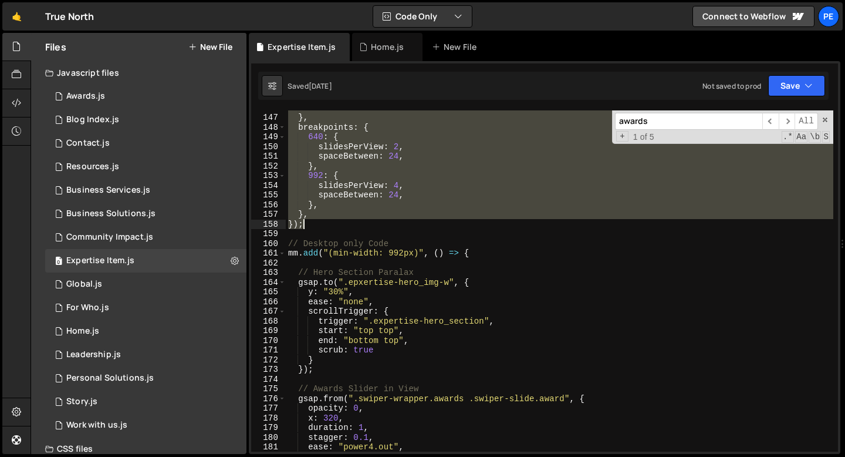
drag, startPoint x: 289, startPoint y: 279, endPoint x: 319, endPoint y: 225, distance: 62.0
click at [319, 225] on div "slideRole : 'listitem' } , breakpoints : { 640 : { slidesPerView : 2 , spaceBet…" at bounding box center [560, 283] width 548 height 360
type textarea "}, });"
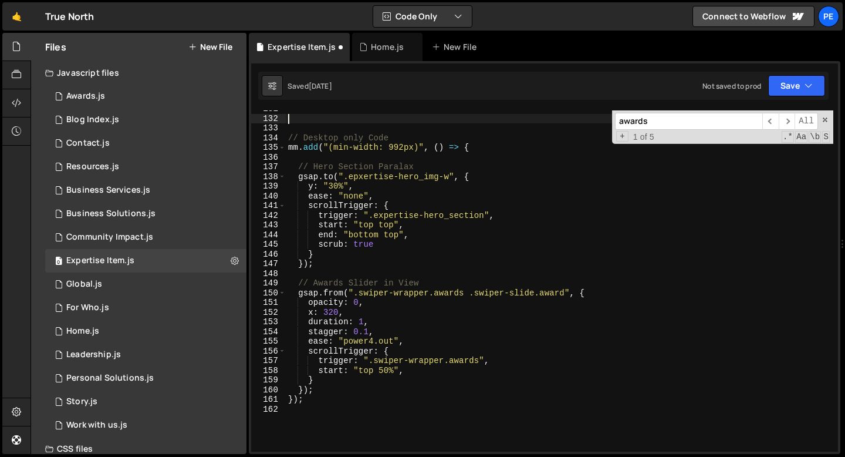
scroll to position [1226, 0]
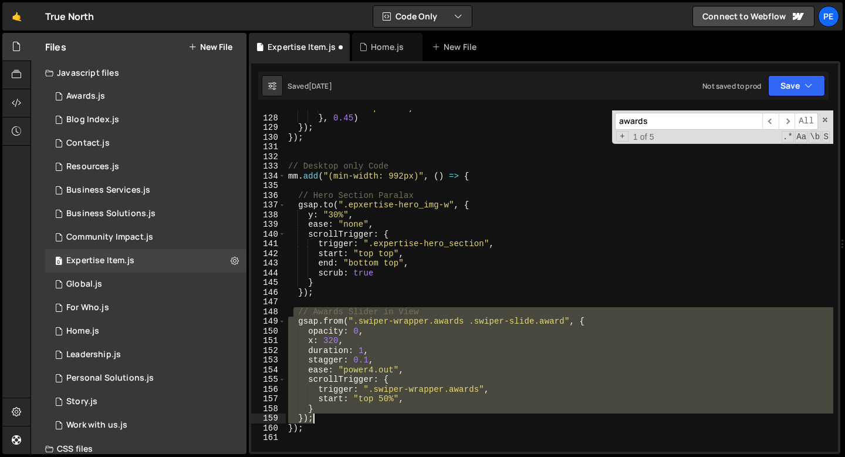
drag, startPoint x: 295, startPoint y: 313, endPoint x: 327, endPoint y: 421, distance: 112.5
click at [327, 421] on div "ease : "expo.out" , } , 0.45 ) }) ; }) ; // Desktop only Code mm . add ( "(min-…" at bounding box center [560, 283] width 548 height 360
type textarea "} });"
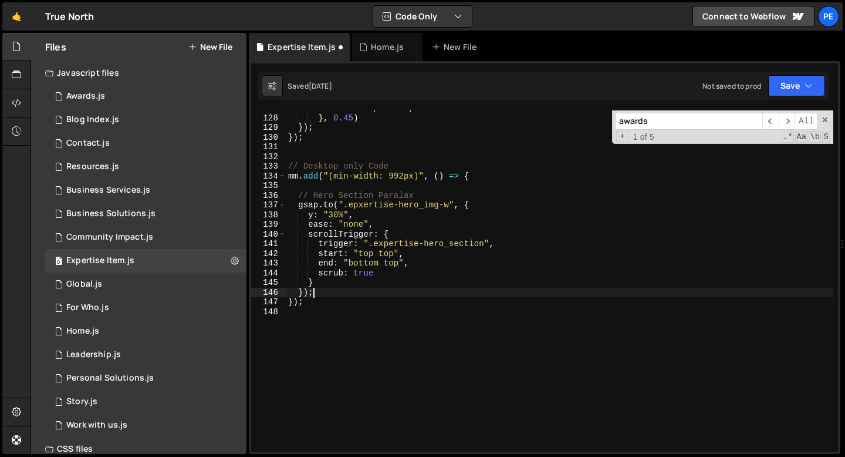
type textarea "});"
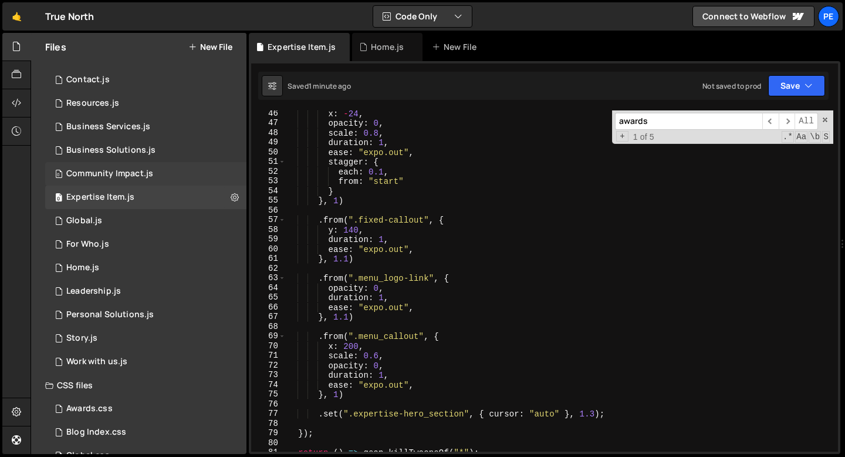
scroll to position [67, 0]
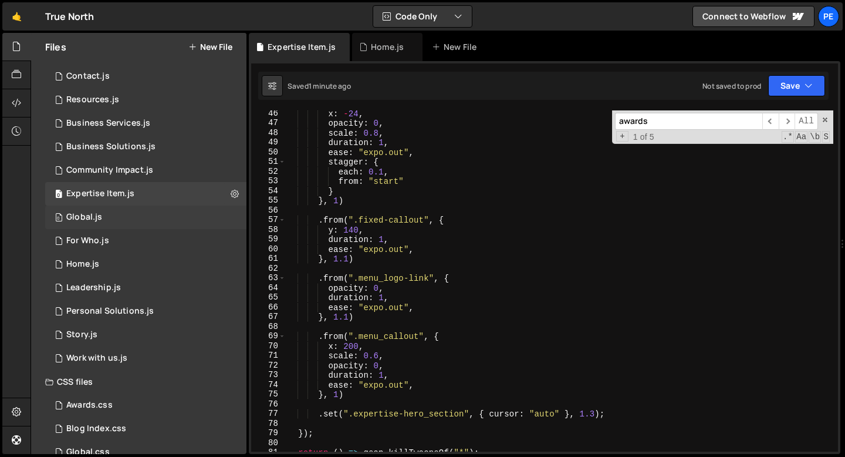
click at [109, 220] on div "0 Global.js 0" at bounding box center [145, 216] width 201 height 23
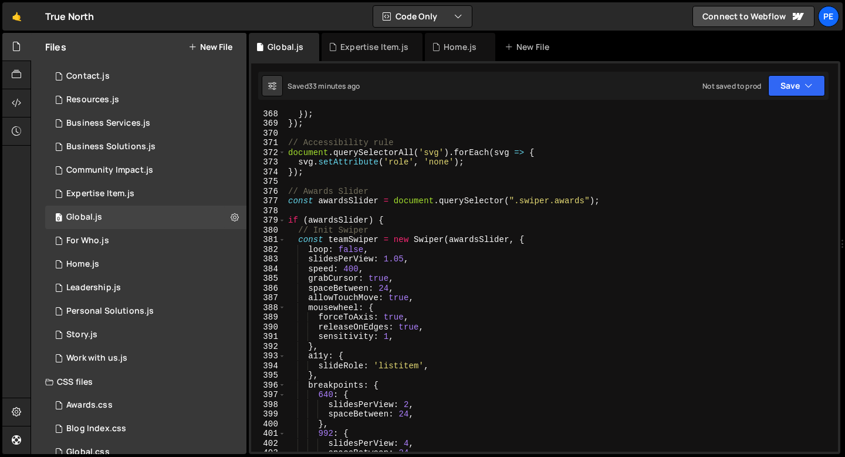
scroll to position [3561, 0]
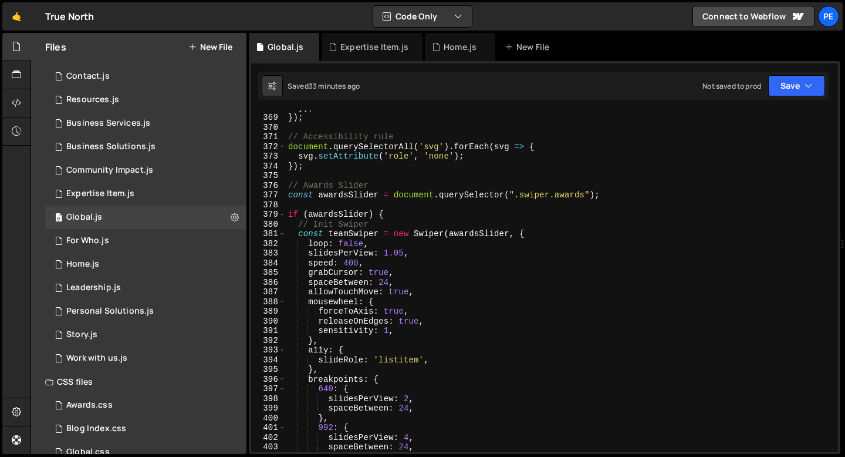
click at [294, 203] on div "}) ; }) ; // Accessibility rule document . querySelectorAll ( 'svg' ) . forEach…" at bounding box center [560, 283] width 548 height 360
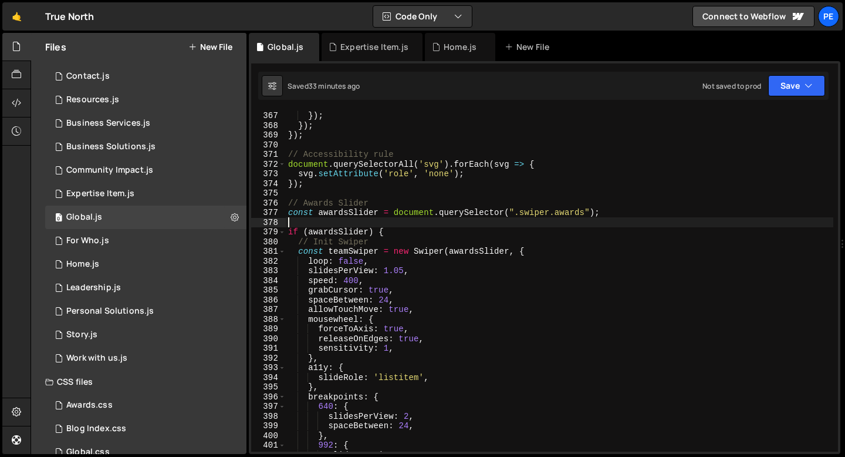
scroll to position [3536, 0]
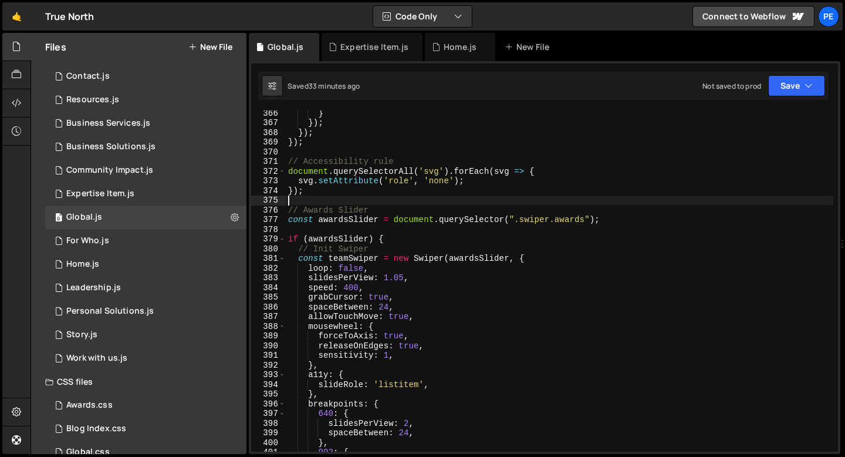
click at [295, 203] on div "} }) ; }) ; }) ; // Accessibility rule document . querySelectorAll ( 'svg' ) . …" at bounding box center [560, 288] width 548 height 360
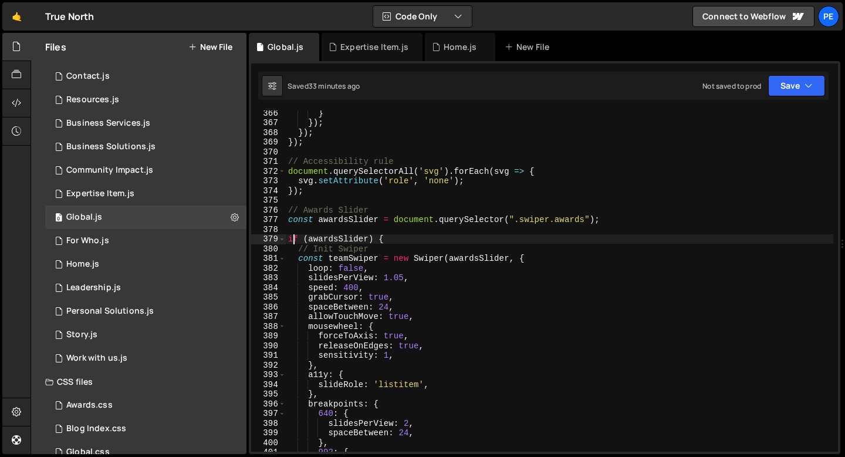
click at [293, 239] on div "} }) ; }) ; }) ; // Accessibility rule document . querySelectorAll ( 'svg' ) . …" at bounding box center [560, 288] width 548 height 360
click at [291, 234] on div "} }) ; }) ; }) ; // Accessibility rule document . querySelectorAll ( 'svg' ) . …" at bounding box center [560, 288] width 548 height 360
type textarea "if (awardsSlider) {"
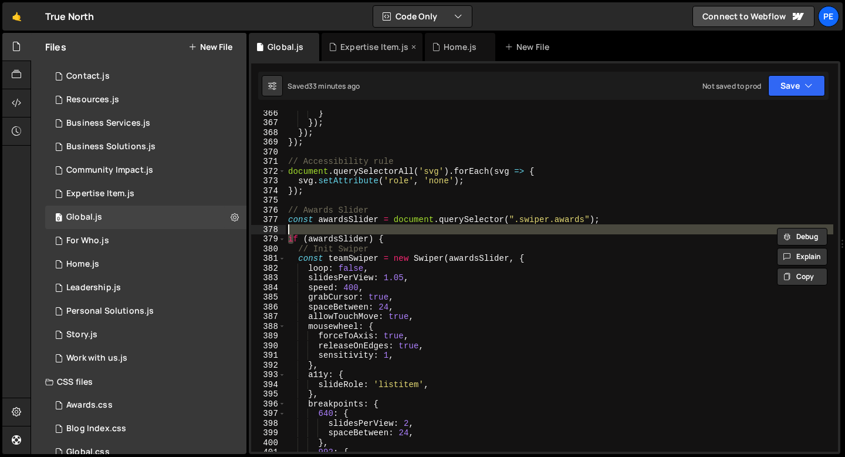
click at [357, 46] on div "Expertise Item.js" at bounding box center [374, 47] width 68 height 12
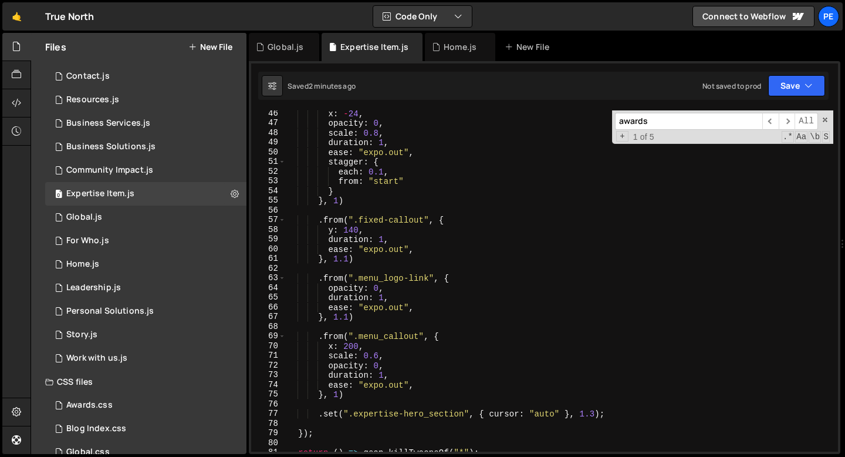
click at [377, 278] on div "x : - 24 , opacity : 0 , scale : 0.8 , duration : 1 , ease : "expo.out" , stagg…" at bounding box center [560, 289] width 548 height 360
click at [781, 123] on span "​" at bounding box center [787, 121] width 16 height 17
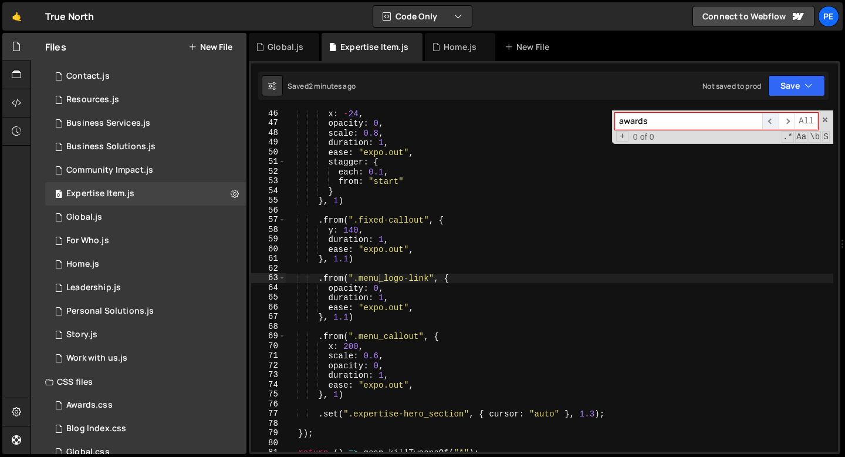
click at [767, 126] on span "​" at bounding box center [770, 121] width 16 height 17
click at [468, 312] on div "x : - 24 , opacity : 0 , scale : 0.8 , duration : 1 , ease : "expo.out" , stagg…" at bounding box center [560, 289] width 548 height 360
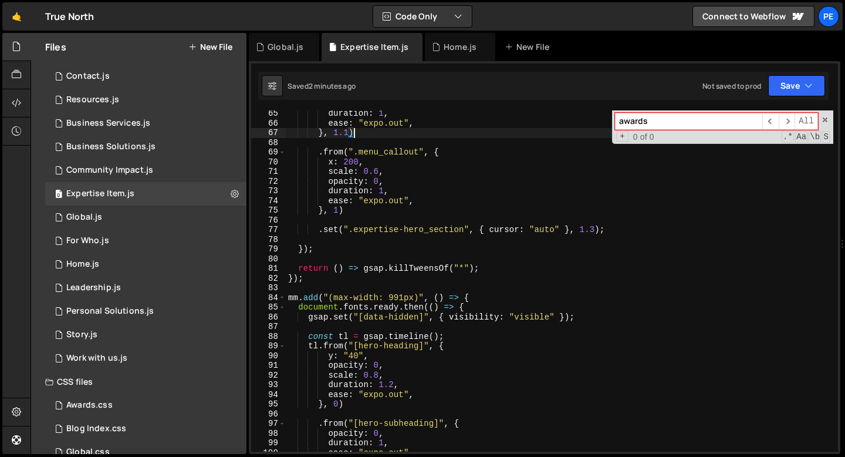
scroll to position [621, 0]
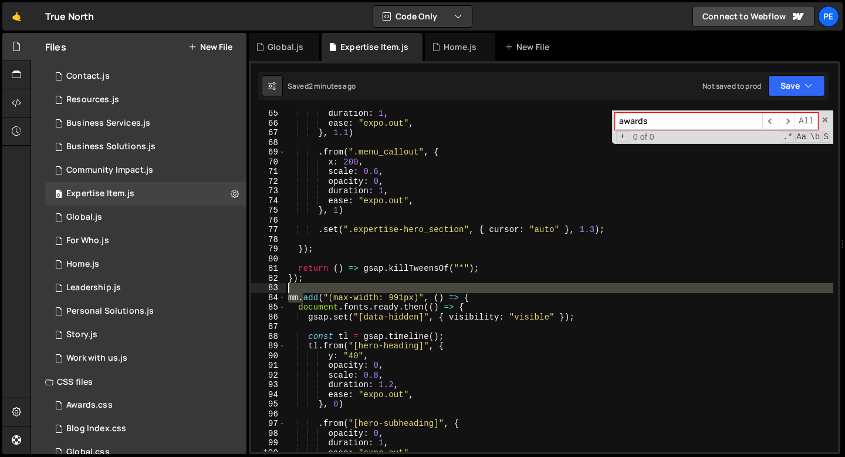
click at [305, 292] on div "duration : 1 , ease : "expo.out" , } , 1.1 ) . from ( ".menu_callout" , { x : 2…" at bounding box center [560, 289] width 548 height 360
type textarea "mm.add("(max-width: 991px)", () => {"
click at [298, 290] on div "duration : 1 , ease : "expo.out" , } , 1.1 ) . from ( ".menu_callout" , { x : 2…" at bounding box center [560, 280] width 548 height 341
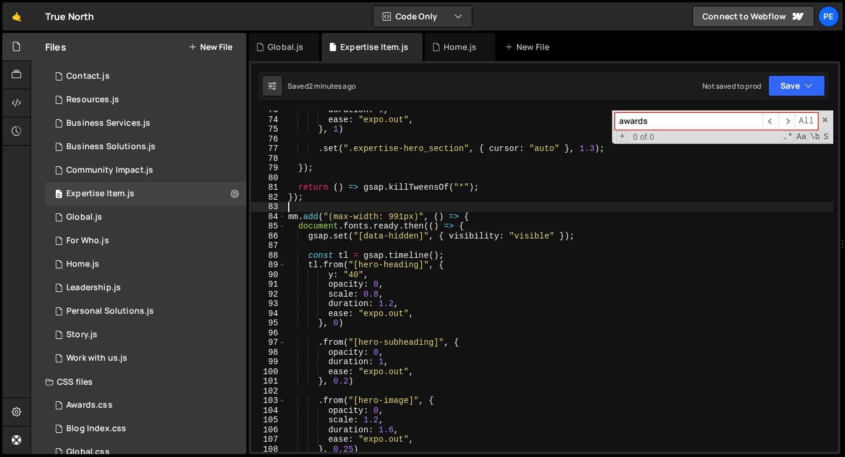
scroll to position [702, 0]
click at [120, 151] on div "Business Solutions.js" at bounding box center [110, 146] width 89 height 11
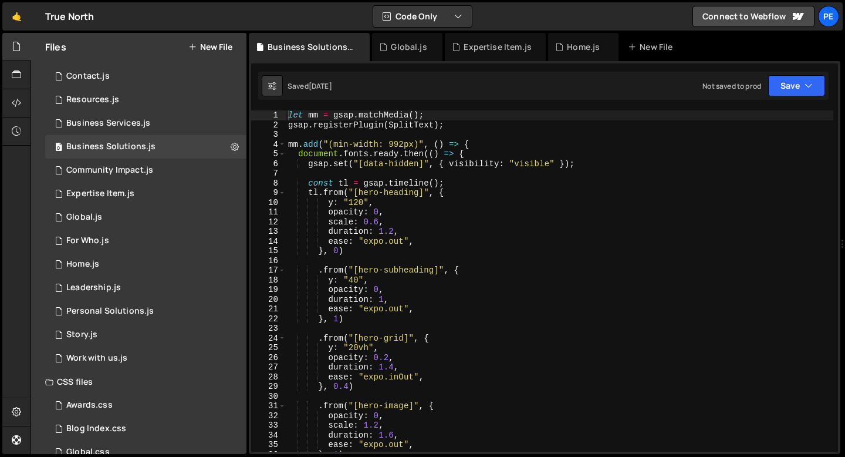
type textarea "mm.add("(min-width: 992px)", () => {"
click at [497, 148] on div "let mm = gsap . matchMedia ( ) ; gsap . registerPlugin ( SplitText ) ; mm . add…" at bounding box center [560, 290] width 548 height 360
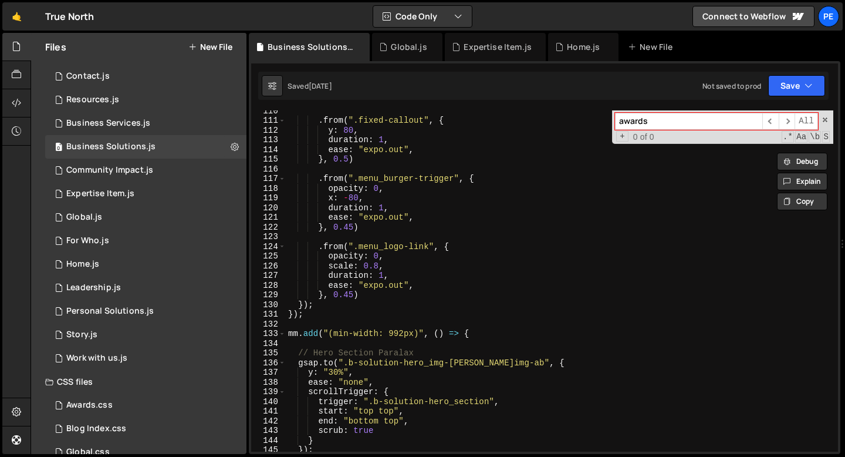
scroll to position [1248, 0]
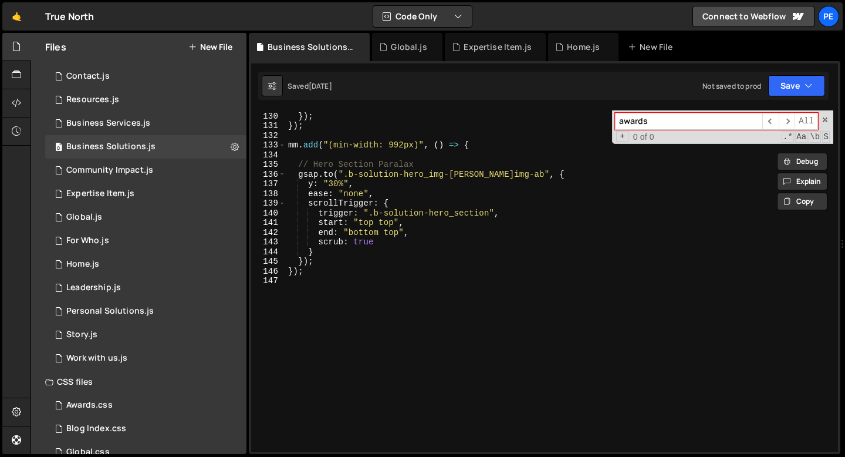
type input "awards"
type textarea "});"
click at [413, 259] on div "} , 0.45 ) }) ; }) ; mm . add ( "(min-width: 992px)" , ( ) => { // Hero Section…" at bounding box center [560, 282] width 548 height 360
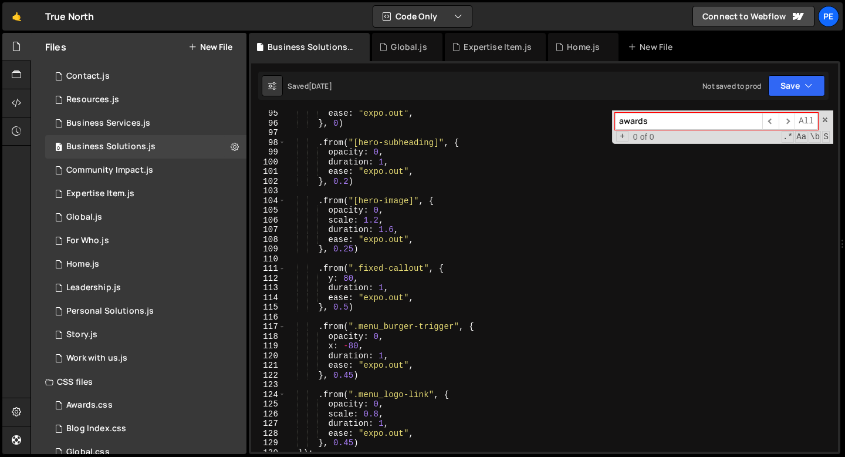
scroll to position [912, 0]
click at [407, 52] on div "Global.js" at bounding box center [409, 47] width 36 height 12
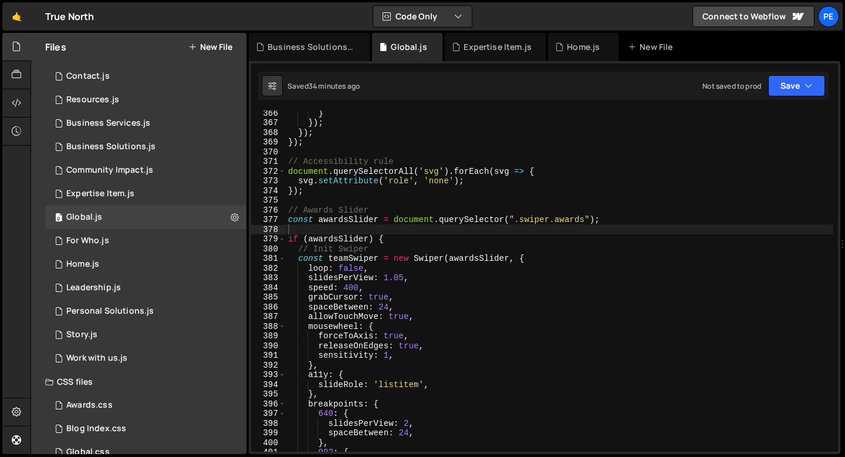
click at [347, 233] on div "} }) ; }) ; }) ; // Accessibility rule document . querySelectorAll ( 'svg' ) . …" at bounding box center [560, 288] width 548 height 360
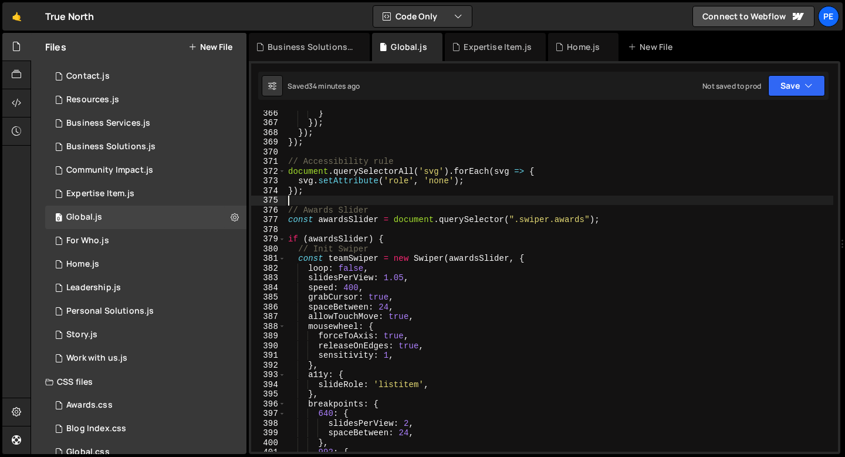
click at [302, 202] on div "} }) ; }) ; }) ; // Accessibility rule document . querySelectorAll ( 'svg' ) . …" at bounding box center [560, 288] width 548 height 360
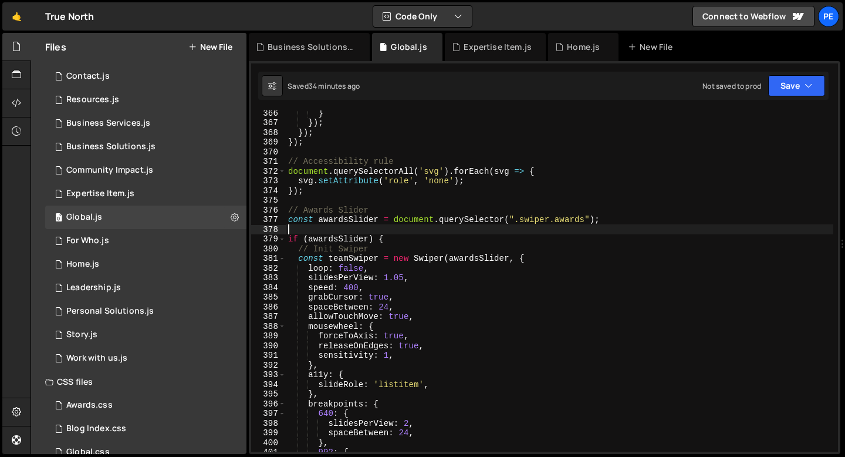
click at [320, 228] on div "} }) ; }) ; }) ; // Accessibility rule document . querySelectorAll ( 'svg' ) . …" at bounding box center [560, 288] width 548 height 360
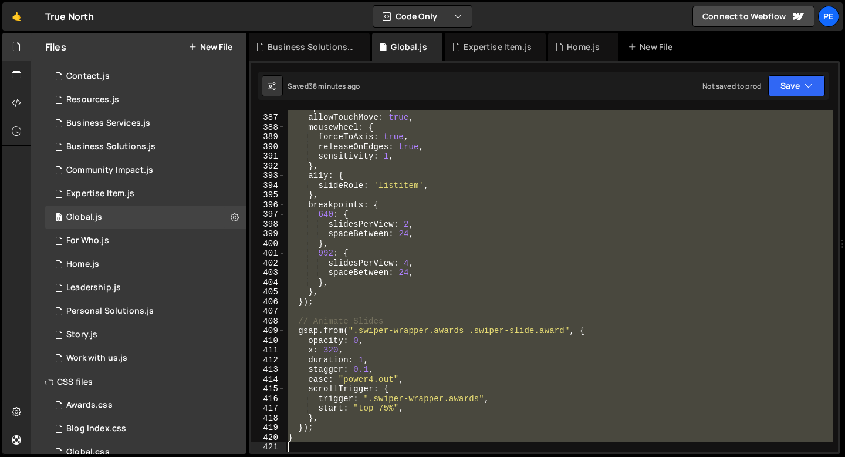
scroll to position [3735, 0]
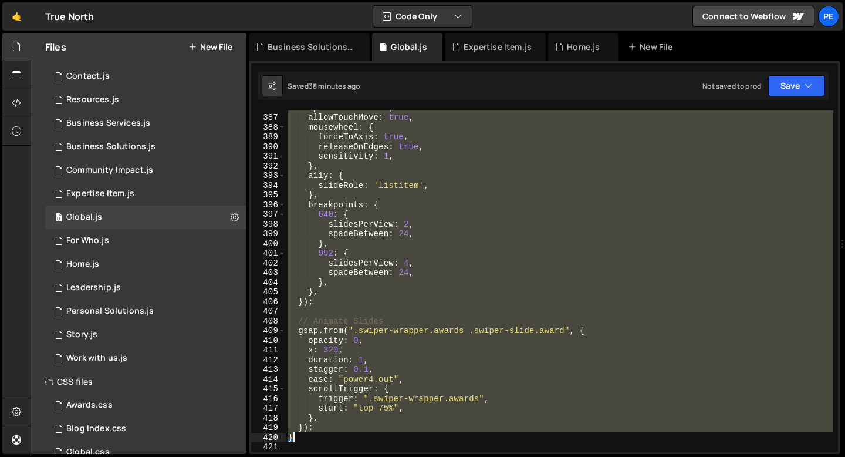
drag, startPoint x: 289, startPoint y: 198, endPoint x: 340, endPoint y: 438, distance: 245.4
click at [340, 438] on div "spaceBetween : 24 , allowTouchMove : true , mousewheel : { forceToAxis : true ,…" at bounding box center [560, 283] width 548 height 360
type textarea "}); }"
paste textarea
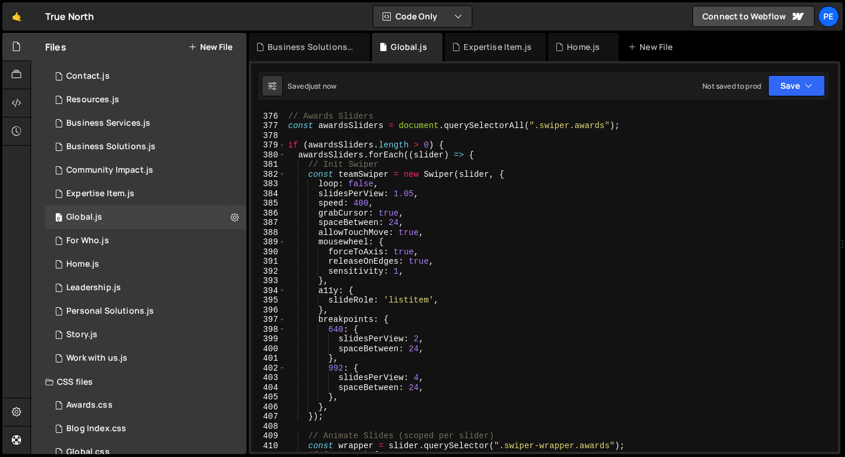
scroll to position [3507, 0]
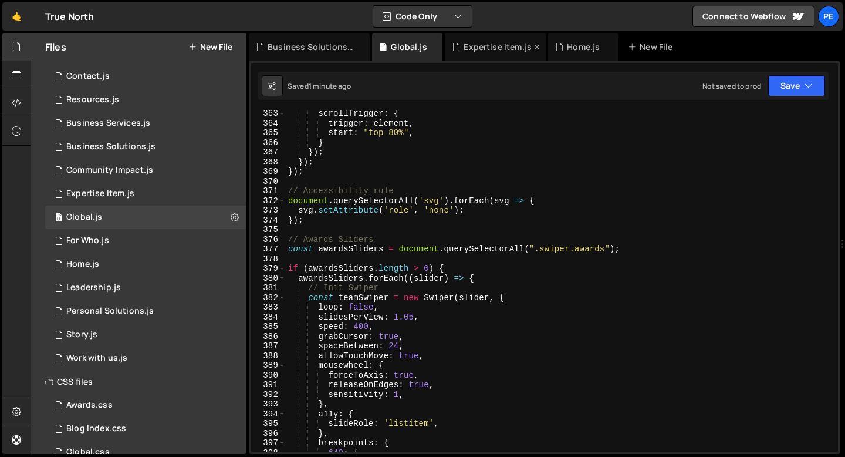
click at [484, 48] on div "Expertise Item.js" at bounding box center [498, 47] width 68 height 12
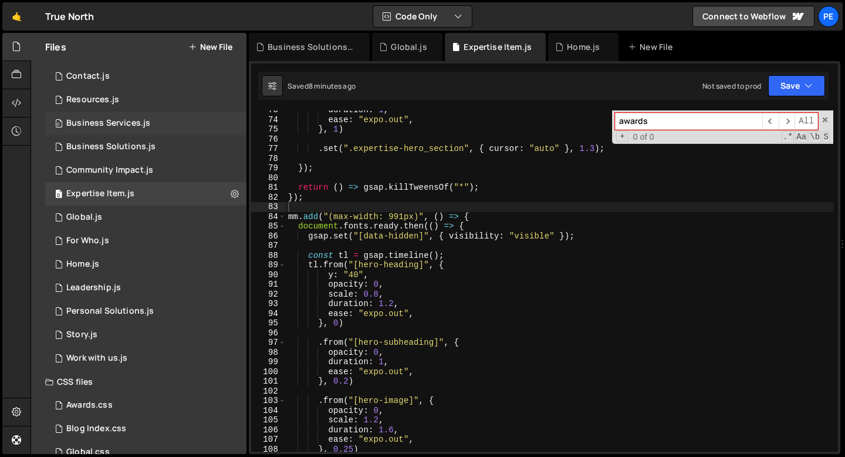
scroll to position [0, 0]
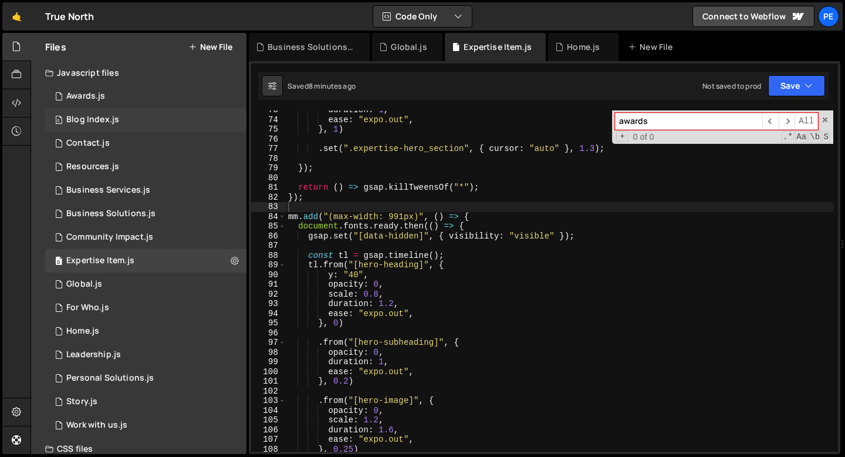
click at [91, 122] on div "Blog Index.js" at bounding box center [92, 119] width 53 height 11
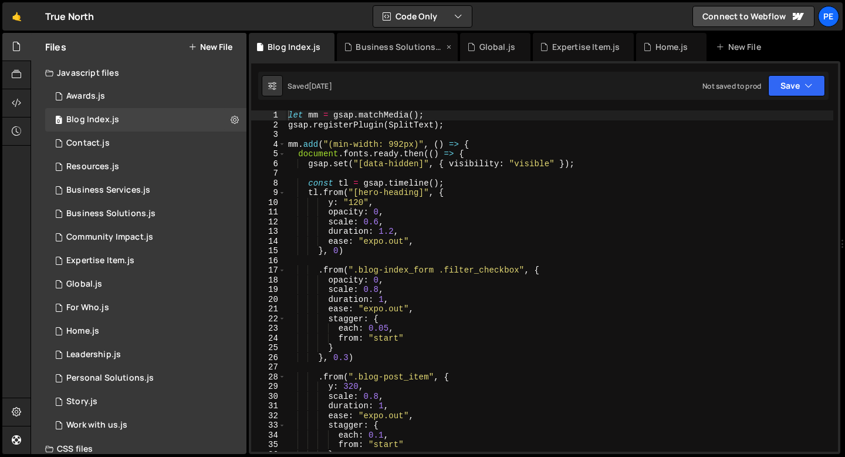
click at [445, 49] on icon at bounding box center [449, 47] width 8 height 12
click at [396, 49] on icon at bounding box center [398, 47] width 8 height 12
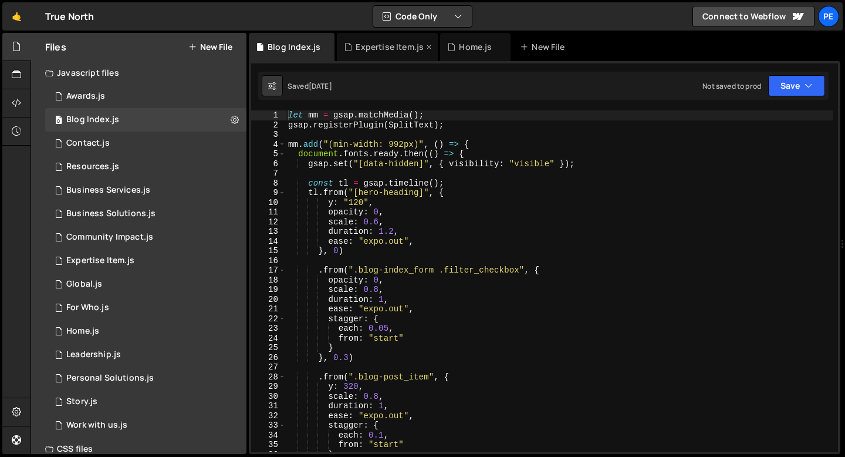
click at [425, 48] on icon at bounding box center [429, 47] width 8 height 12
click at [396, 47] on icon at bounding box center [398, 47] width 8 height 12
click at [471, 138] on div "let mm = gsap . matchMedia ( ) ; gsap . registerPlugin ( SplitText ) ; mm . add…" at bounding box center [560, 290] width 548 height 360
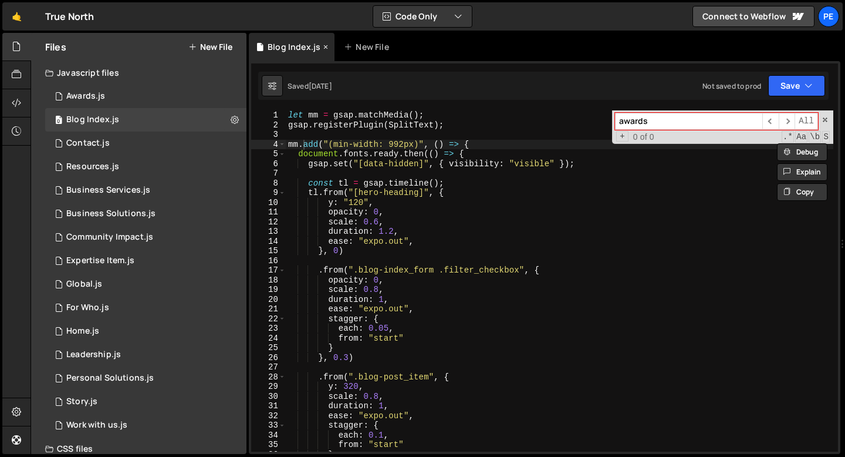
type input "awards"
click at [325, 46] on icon at bounding box center [326, 47] width 8 height 12
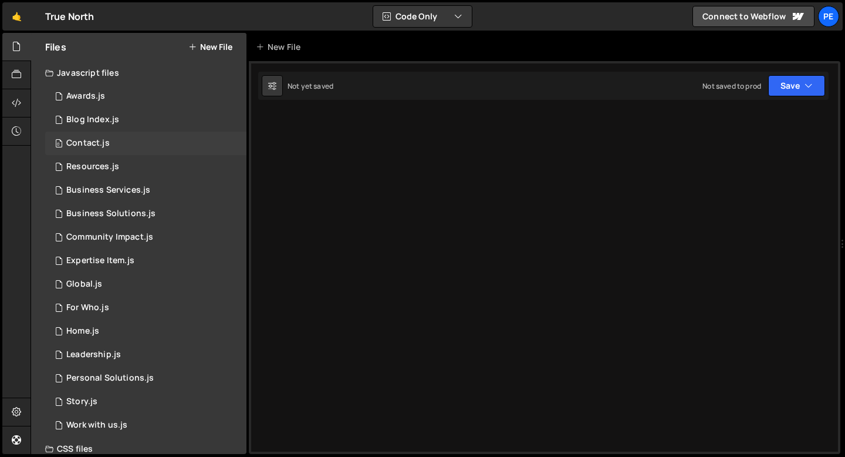
click at [126, 141] on div "0 Contact.js 0" at bounding box center [145, 142] width 201 height 23
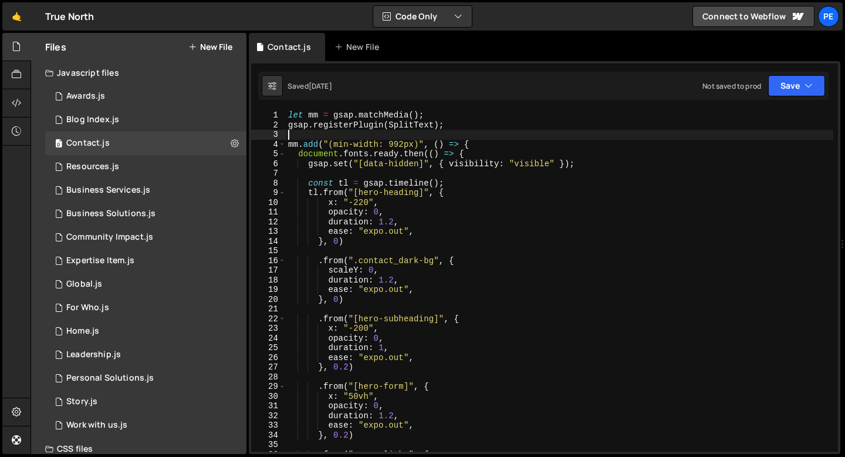
click at [412, 133] on div "let mm = gsap . matchMedia ( ) ; gsap . registerPlugin ( SplitText ) ; mm . add…" at bounding box center [560, 290] width 548 height 360
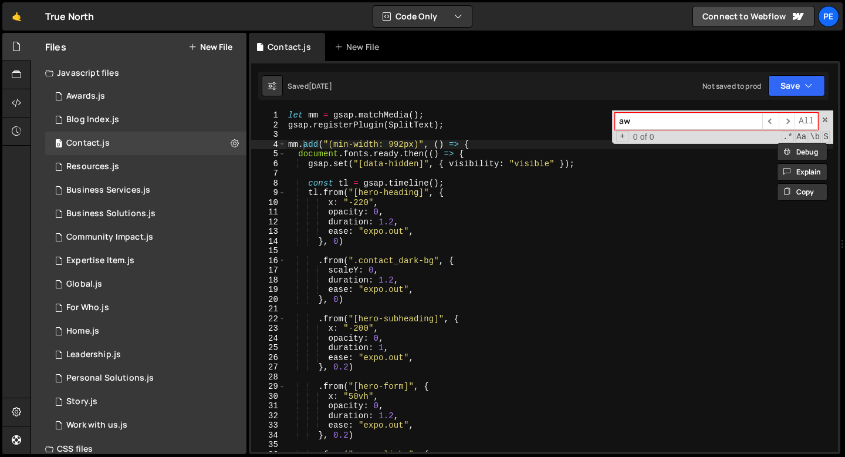
type input "a"
click at [111, 169] on div "Resources.js" at bounding box center [92, 166] width 53 height 11
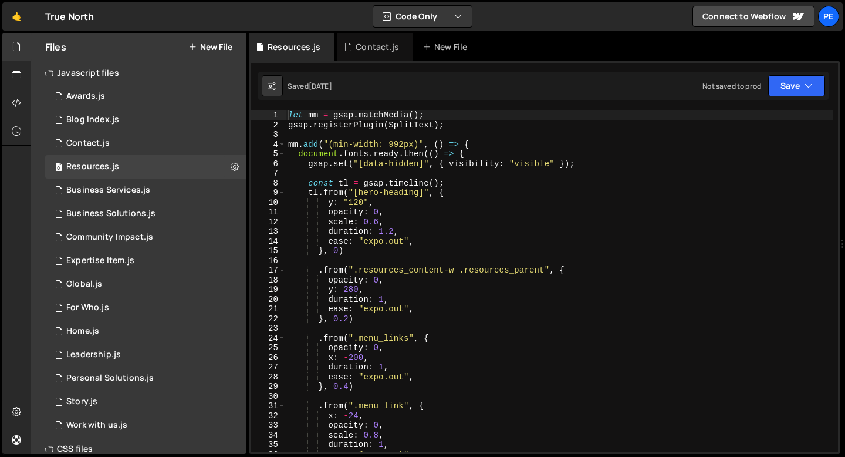
click at [372, 139] on div "let mm = gsap . matchMedia ( ) ; gsap . registerPlugin ( SplitText ) ; mm . add…" at bounding box center [560, 290] width 548 height 360
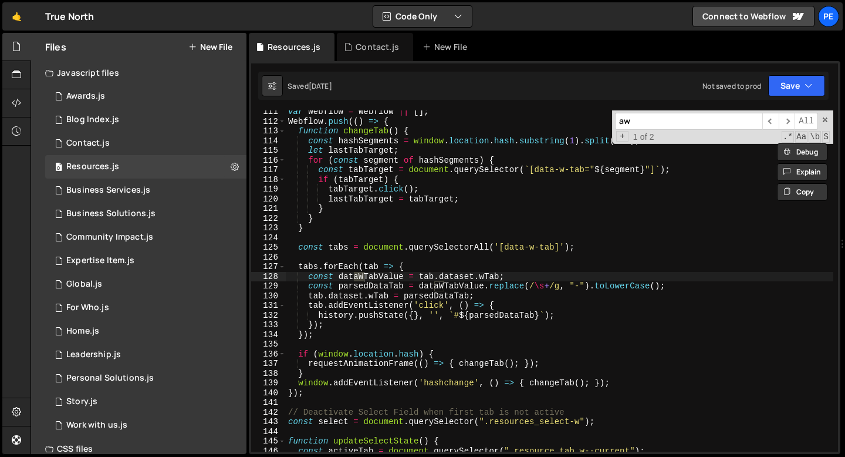
scroll to position [1069, 0]
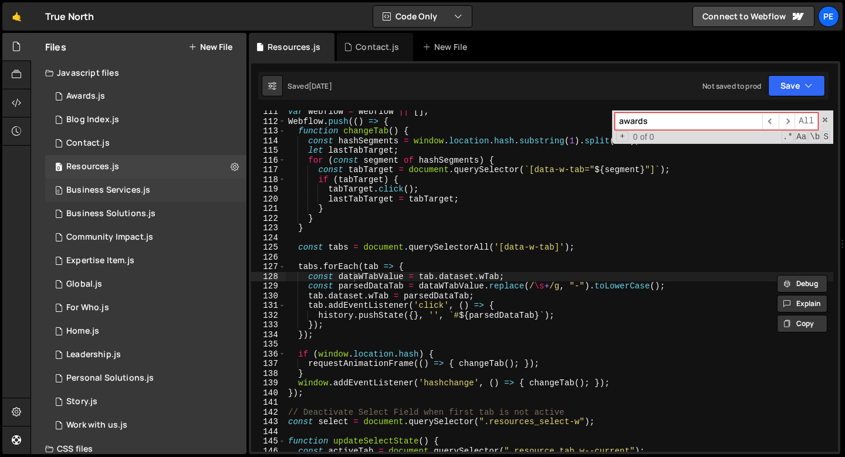
type input "awards"
click at [146, 193] on div "Business Services.js" at bounding box center [108, 190] width 84 height 11
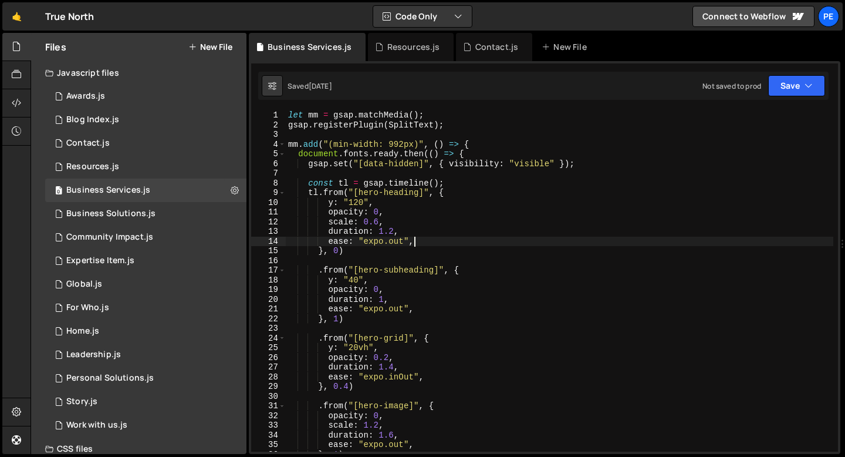
type textarea "ease: "expo.out","
click at [467, 244] on div "let mm = gsap . matchMedia ( ) ; gsap . registerPlugin ( SplitText ) ; mm . add…" at bounding box center [560, 290] width 548 height 360
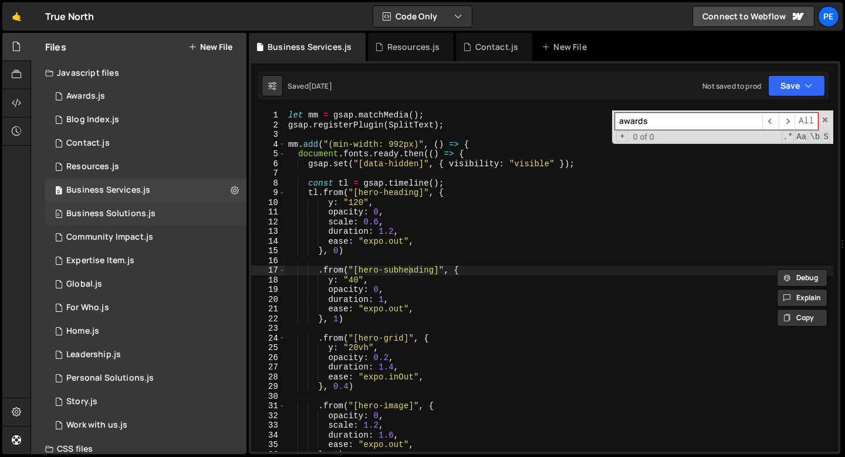
type input "awards"
click at [148, 212] on div "Business Solutions.js" at bounding box center [110, 213] width 89 height 11
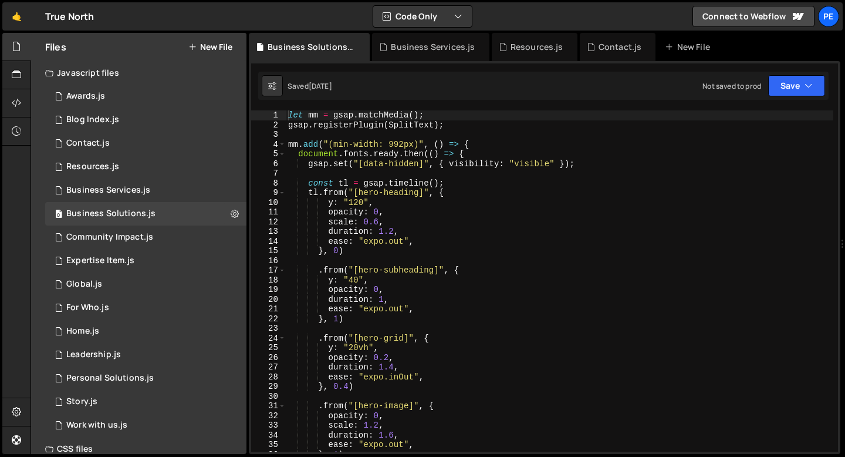
type textarea "opacity: 0,"
click at [455, 211] on div "let mm = gsap . matchMedia ( ) ; gsap . registerPlugin ( SplitText ) ; mm . add…" at bounding box center [560, 290] width 548 height 360
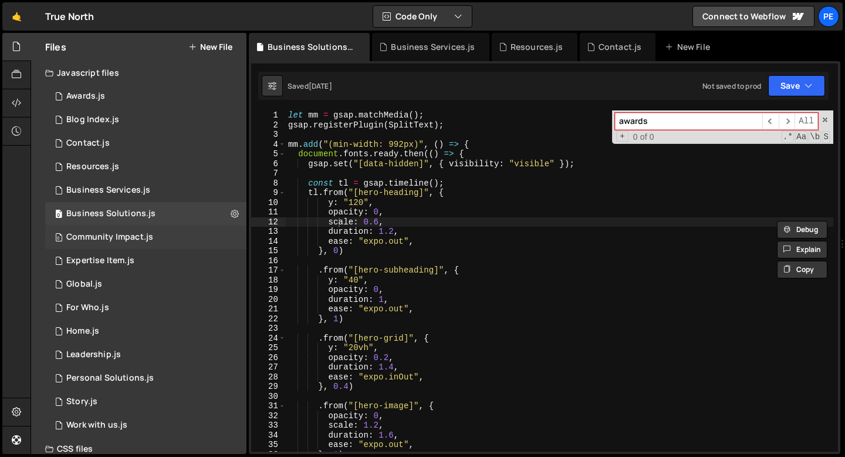
type input "awards"
click at [181, 243] on div "0 Community Impact.js 0" at bounding box center [145, 236] width 201 height 23
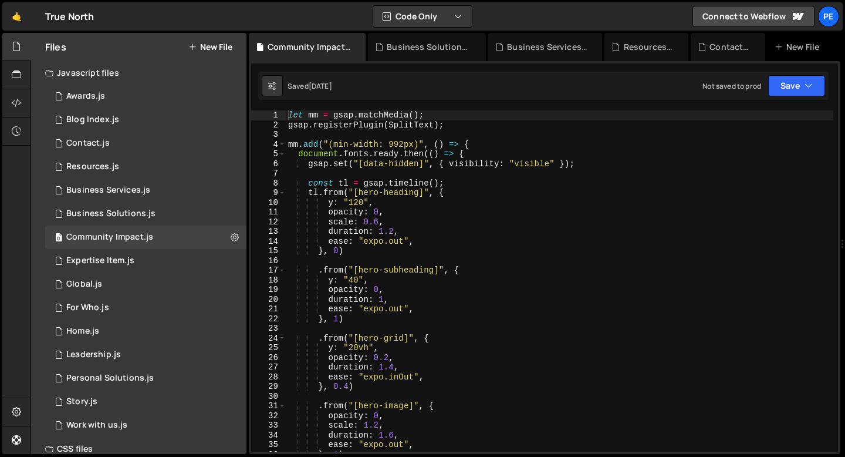
type textarea "y: "120","
click at [427, 198] on div "let mm = gsap . matchMedia ( ) ; gsap . registerPlugin ( SplitText ) ; mm . add…" at bounding box center [560, 290] width 548 height 360
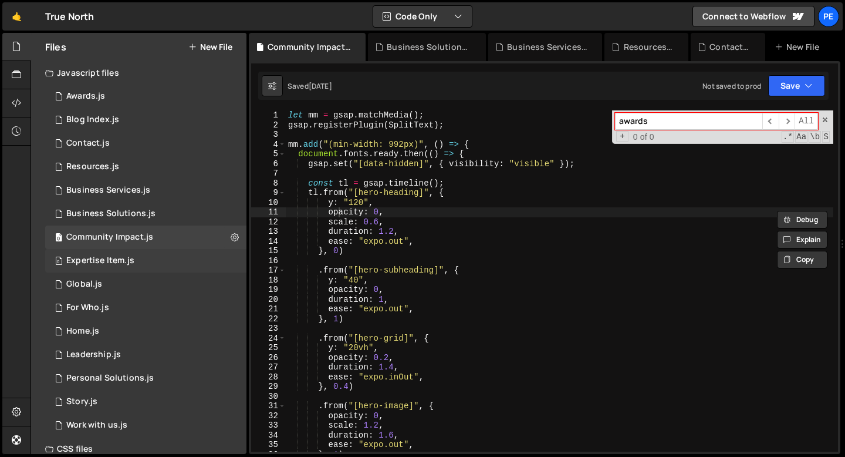
type input "awards"
click at [153, 266] on div "0 Expertise Item.js 0" at bounding box center [145, 260] width 201 height 23
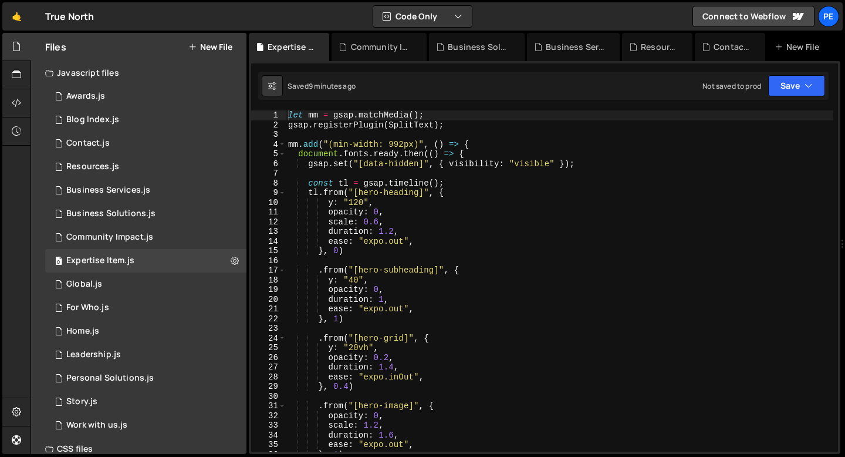
type textarea "scale: 0.6,"
click at [435, 221] on div "let mm = gsap . matchMedia ( ) ; gsap . registerPlugin ( SplitText ) ; mm . add…" at bounding box center [560, 290] width 548 height 360
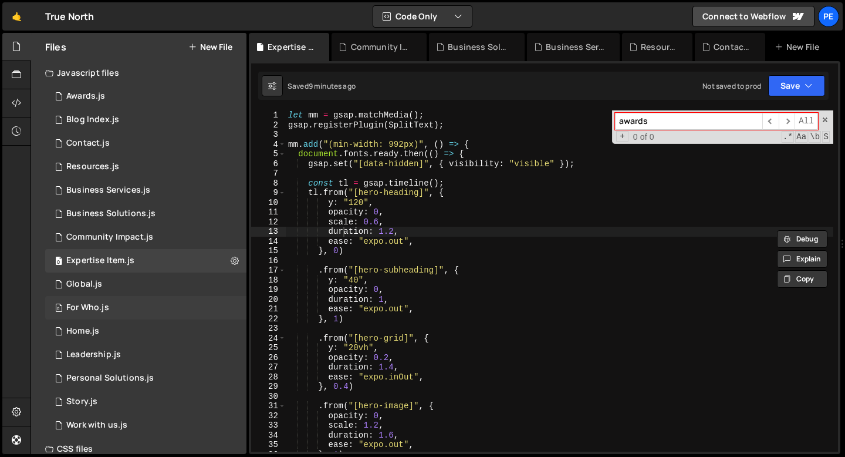
type input "awards"
click at [107, 308] on div "For Who.js" at bounding box center [87, 307] width 43 height 11
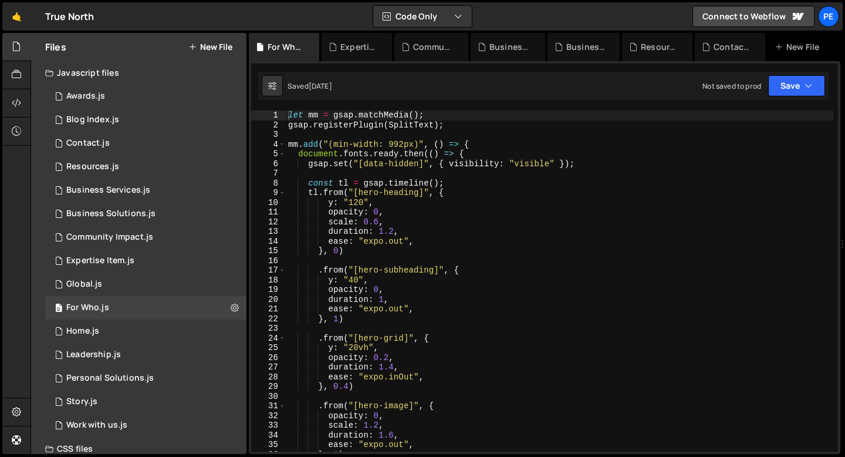
type textarea ".from("[hero-subheading]", {"
click at [438, 268] on div "let mm = gsap . matchMedia ( ) ; gsap . registerPlugin ( SplitText ) ; mm . add…" at bounding box center [560, 290] width 548 height 360
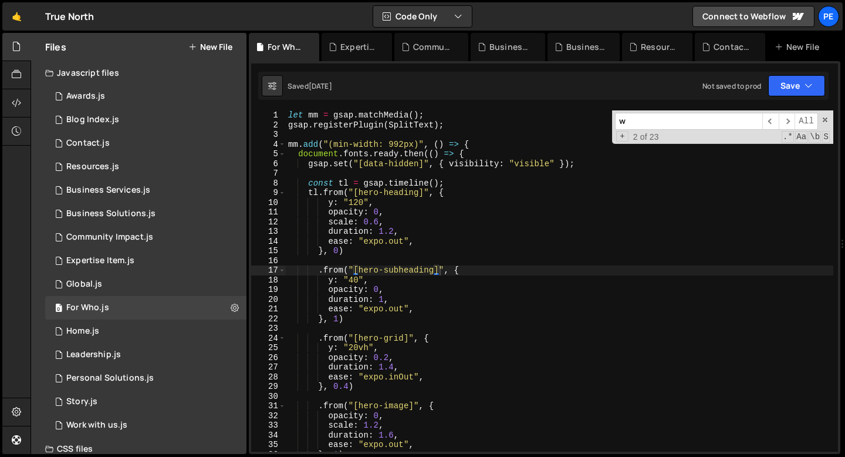
scroll to position [265, 0]
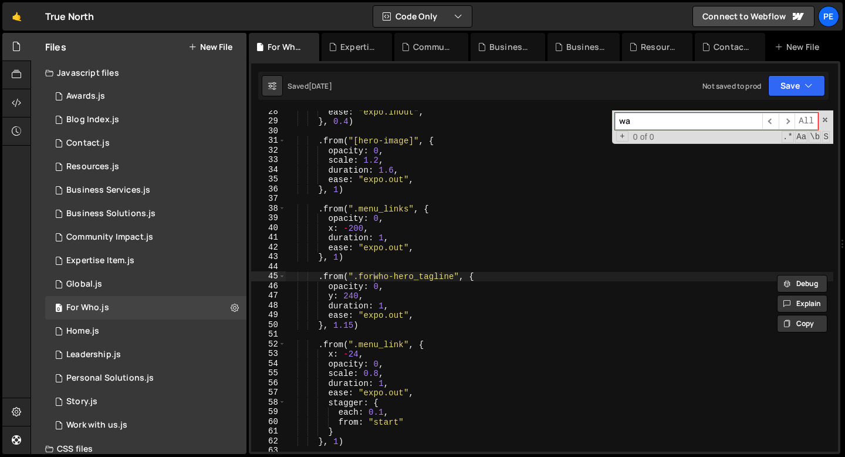
type input "w"
type input "awards"
click at [94, 348] on div "0 Leadership.js 0" at bounding box center [145, 354] width 201 height 23
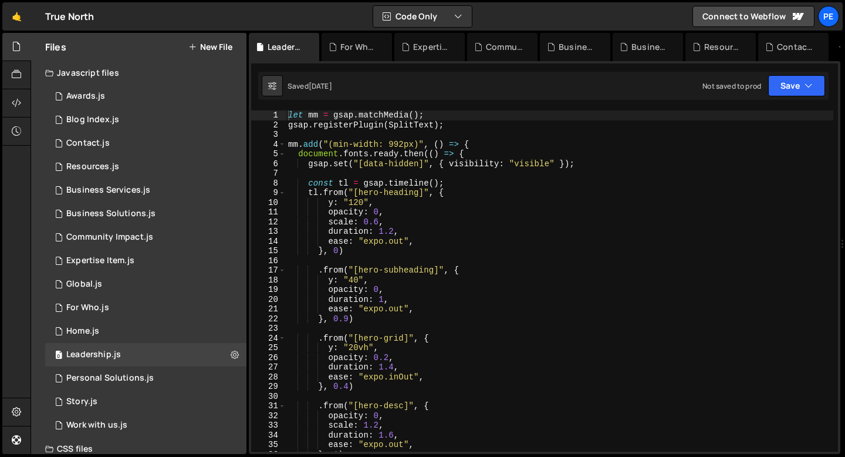
type textarea "}, 0)"
click at [439, 255] on div "let mm = gsap . matchMedia ( ) ; gsap . registerPlugin ( SplitText ) ; mm . add…" at bounding box center [560, 290] width 548 height 360
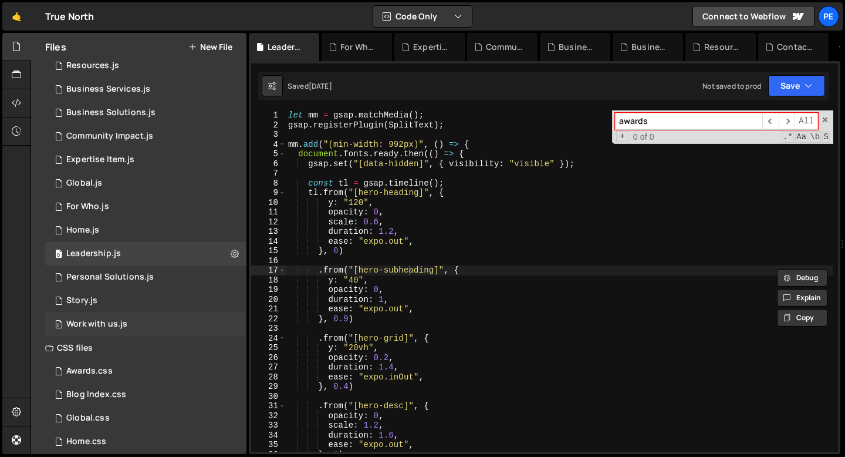
scroll to position [104, 0]
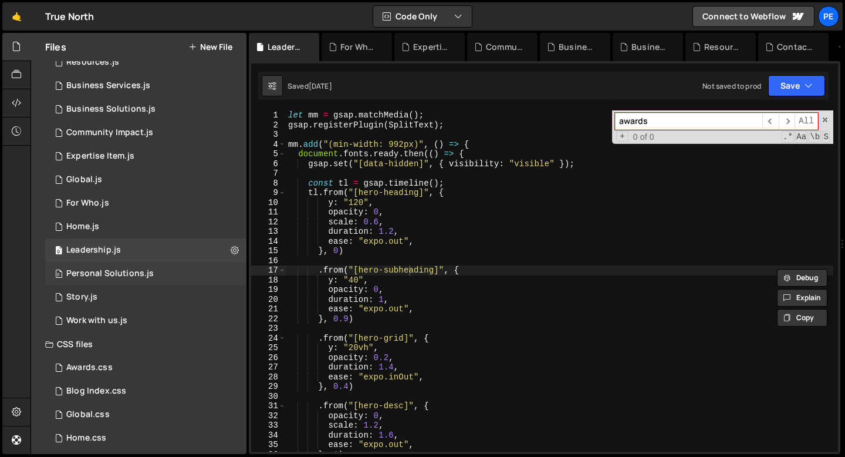
type input "awards"
click at [142, 276] on div "Personal Solutions.js" at bounding box center [109, 273] width 87 height 11
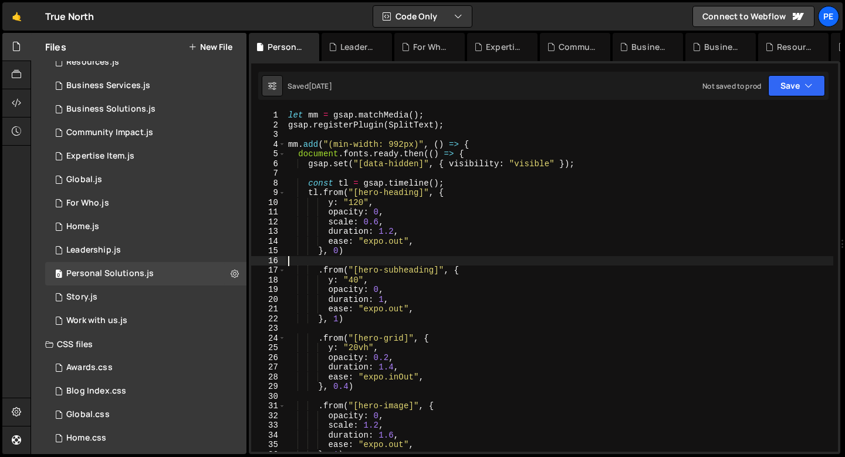
click at [402, 263] on div "let mm = gsap . matchMedia ( ) ; gsap . registerPlugin ( SplitText ) ; mm . add…" at bounding box center [560, 290] width 548 height 360
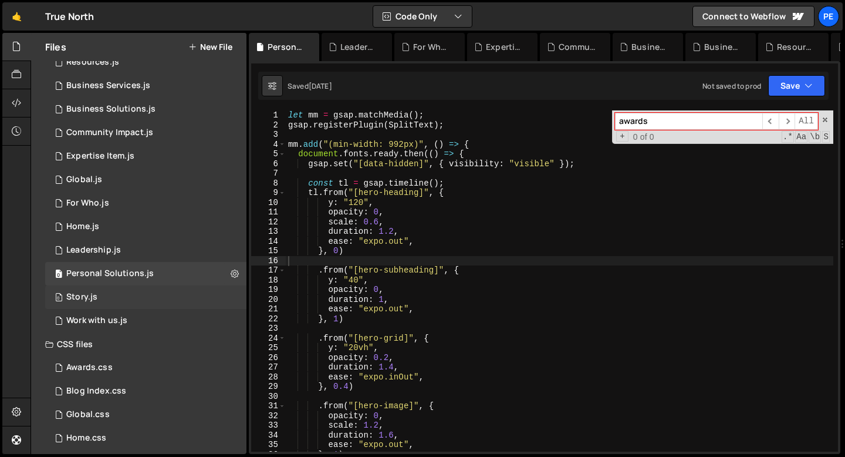
type input "awards"
click at [105, 295] on div "0 Story.js 0" at bounding box center [145, 296] width 201 height 23
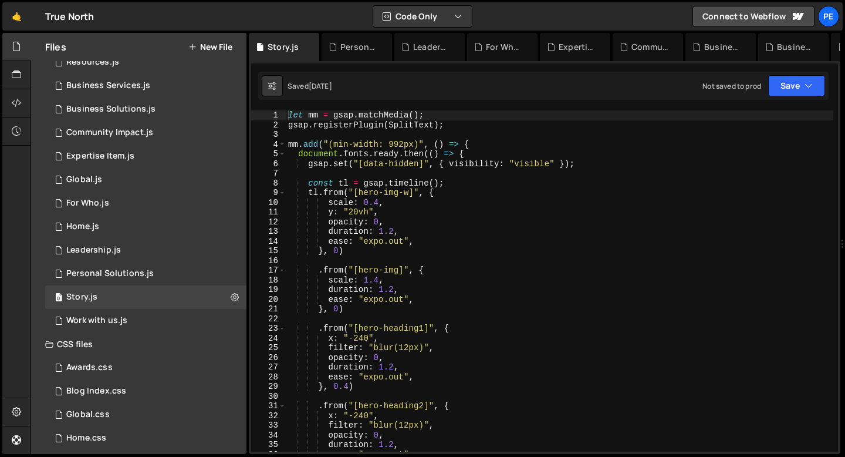
type textarea "}, 0)"
click at [364, 251] on div "let mm = gsap . matchMedia ( ) ; gsap . registerPlugin ( SplitText ) ; mm . add…" at bounding box center [560, 290] width 548 height 360
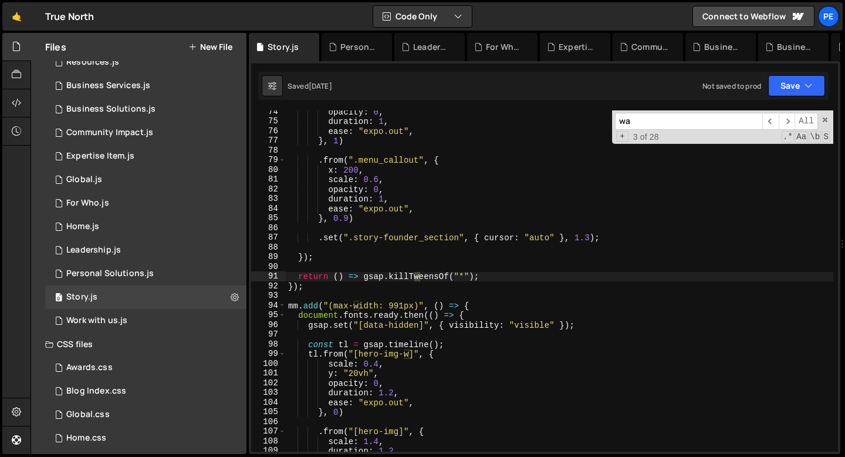
scroll to position [711, 0]
type input "w"
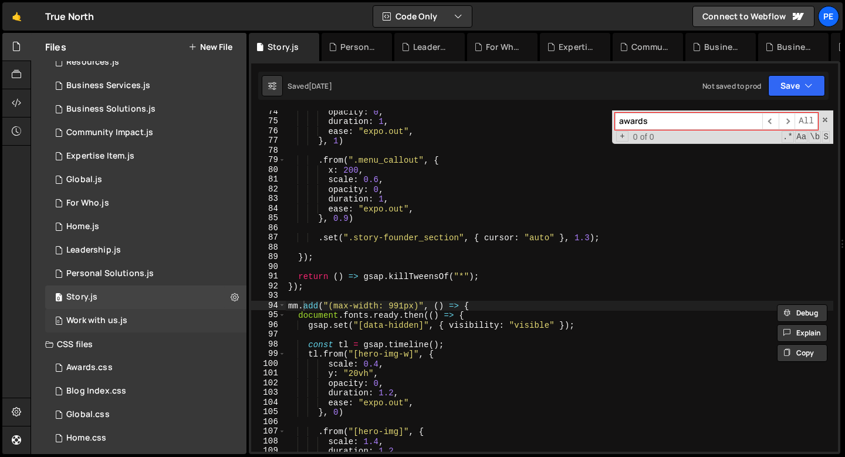
type input "awards"
click at [117, 319] on div "Work with us.js" at bounding box center [96, 320] width 61 height 11
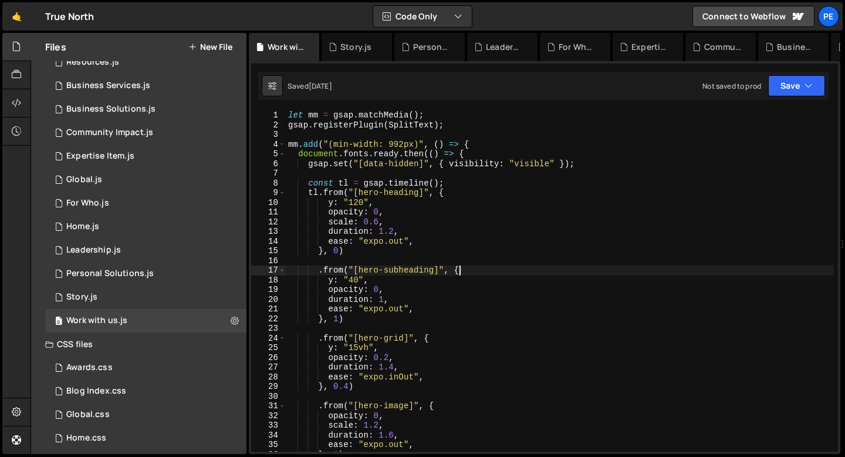
type textarea ".from("[hero-subheading]", {"
click at [467, 268] on div "let mm = gsap . matchMedia ( ) ; gsap . registerPlugin ( SplitText ) ; mm . add…" at bounding box center [560, 290] width 548 height 360
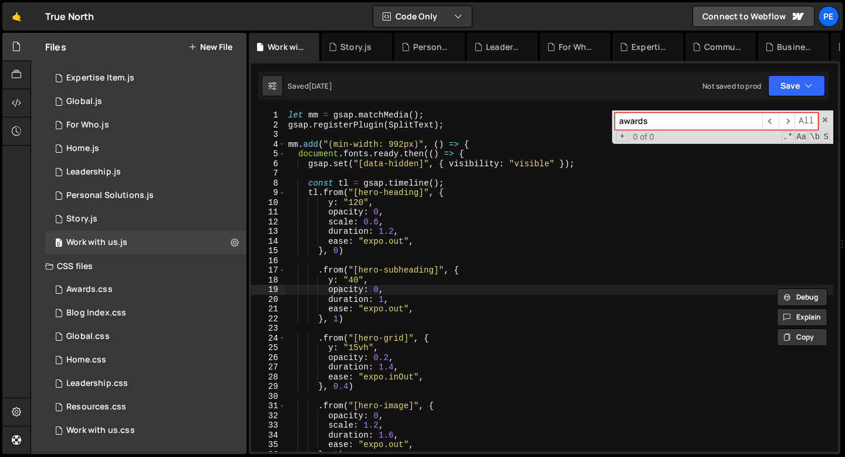
scroll to position [0, 0]
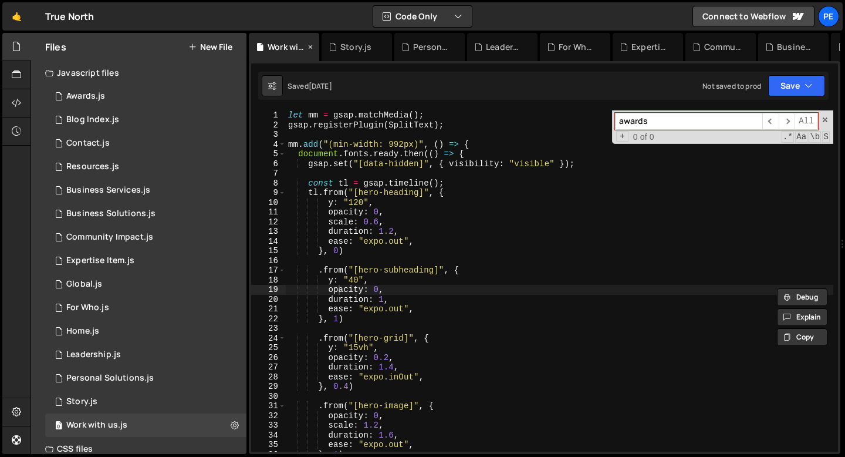
type input "awards"
click at [312, 47] on icon at bounding box center [310, 47] width 8 height 12
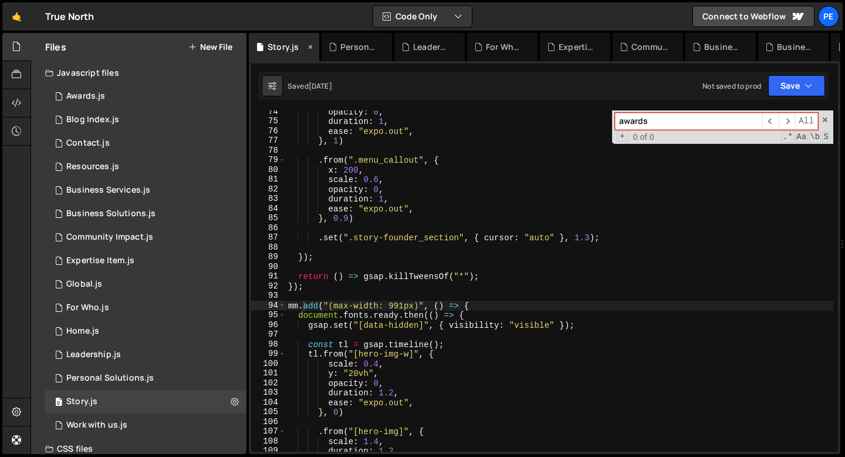
click at [312, 47] on icon at bounding box center [310, 47] width 8 height 12
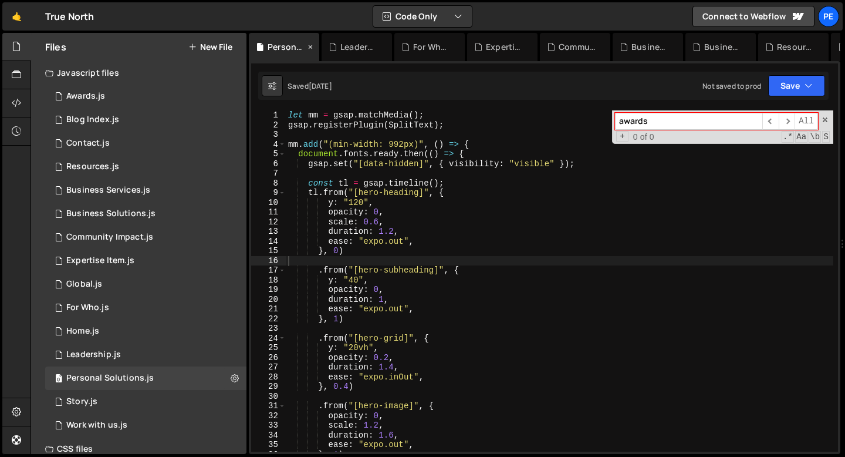
click at [312, 47] on icon at bounding box center [310, 47] width 8 height 12
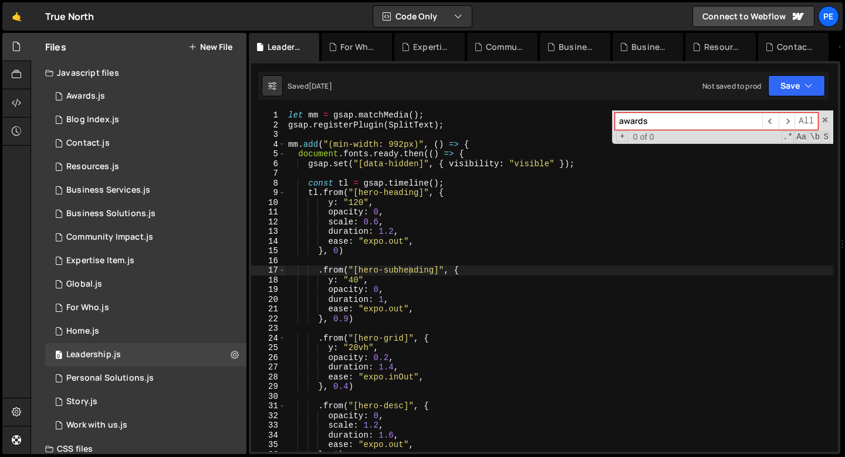
click at [0, 0] on icon at bounding box center [0, 0] width 0 height 0
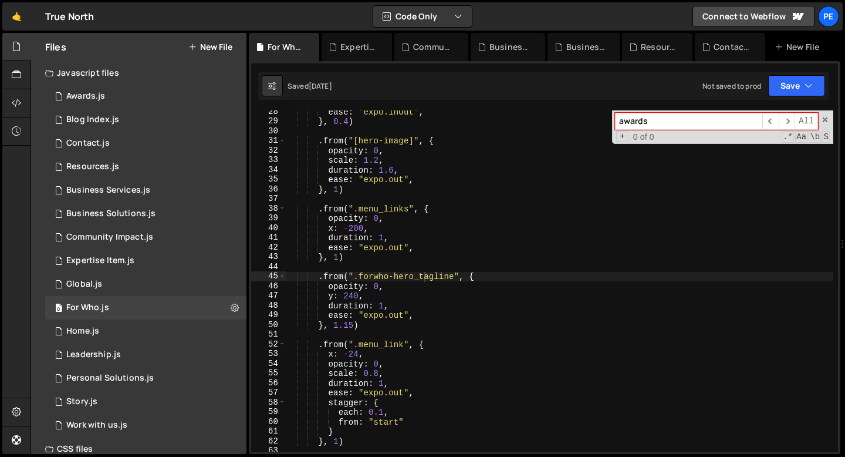
click at [0, 0] on icon at bounding box center [0, 0] width 0 height 0
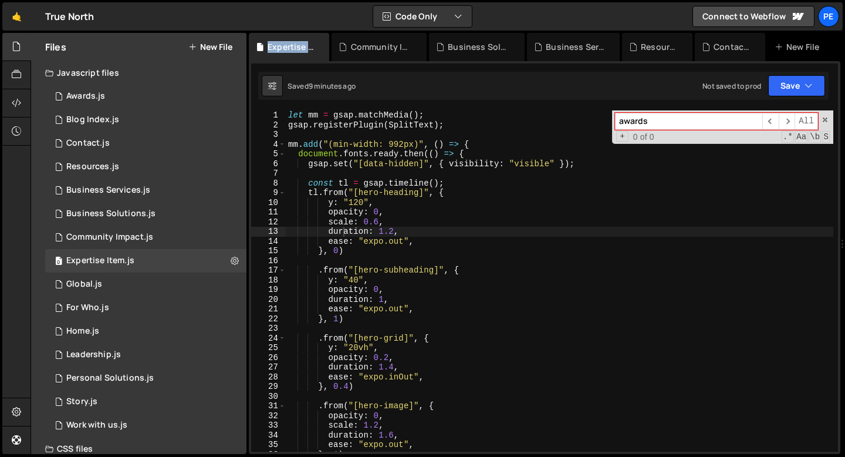
click at [312, 47] on div "Expertise Item.js" at bounding box center [292, 47] width 48 height 12
click at [320, 48] on icon at bounding box center [320, 47] width 8 height 12
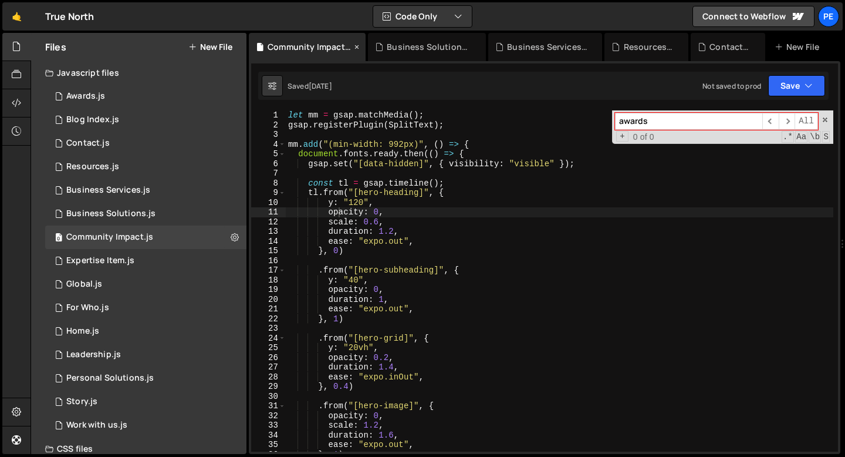
click at [354, 48] on icon at bounding box center [357, 47] width 8 height 12
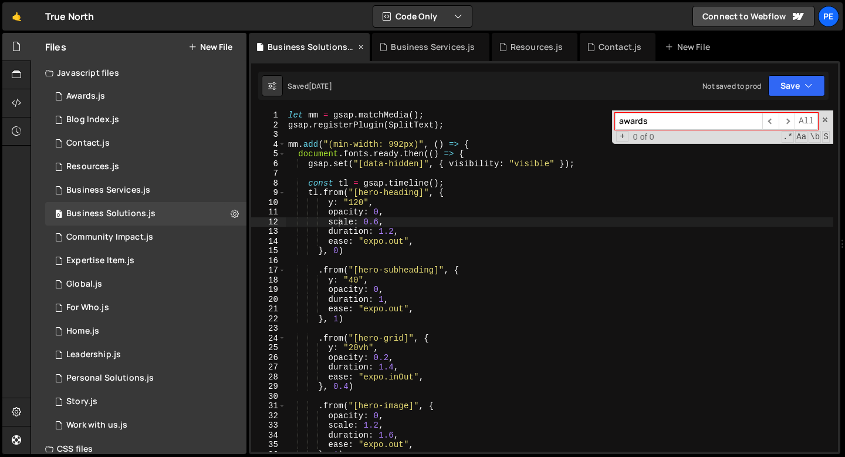
click at [363, 47] on div "Business Solutions.js" at bounding box center [309, 47] width 121 height 28
click at [359, 48] on icon at bounding box center [361, 47] width 8 height 12
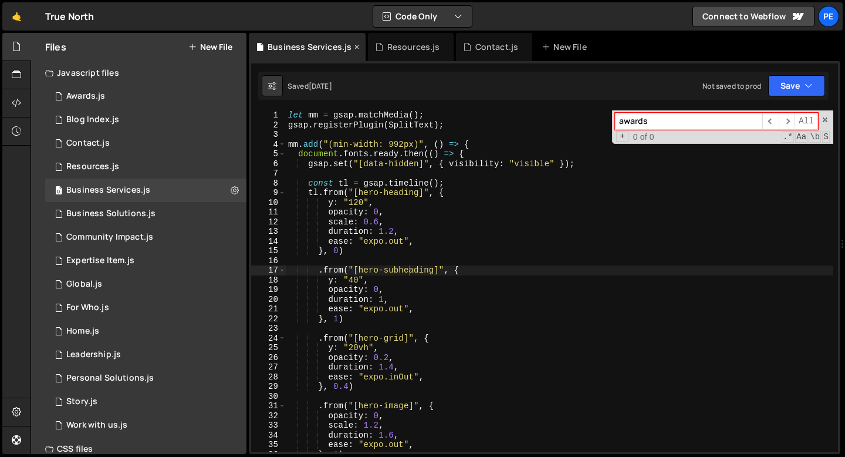
click at [354, 48] on icon at bounding box center [357, 47] width 8 height 12
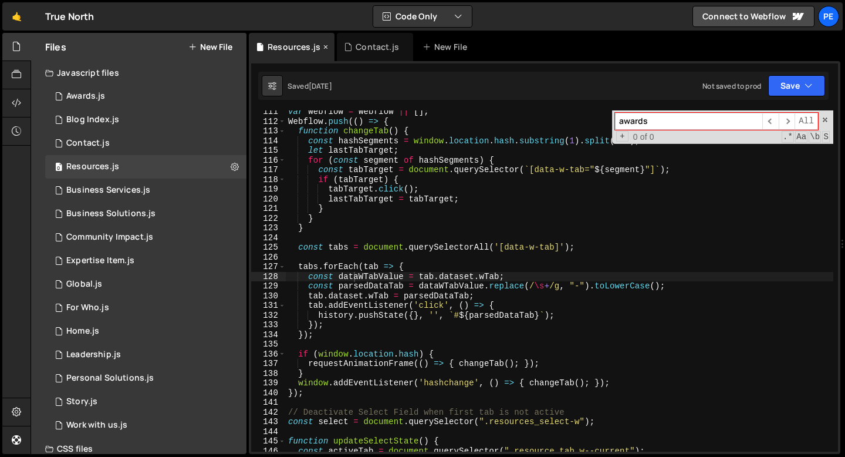
click at [325, 47] on icon at bounding box center [326, 47] width 8 height 12
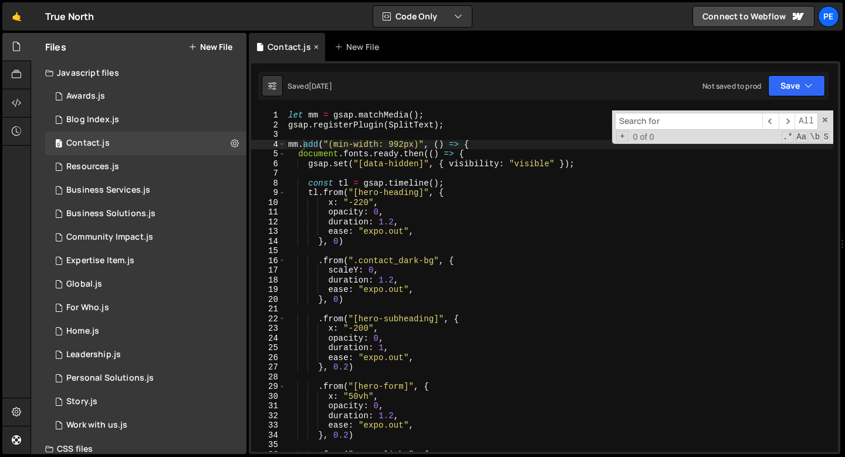
click at [312, 47] on icon at bounding box center [316, 47] width 8 height 12
